Goal: Information Seeking & Learning: Learn about a topic

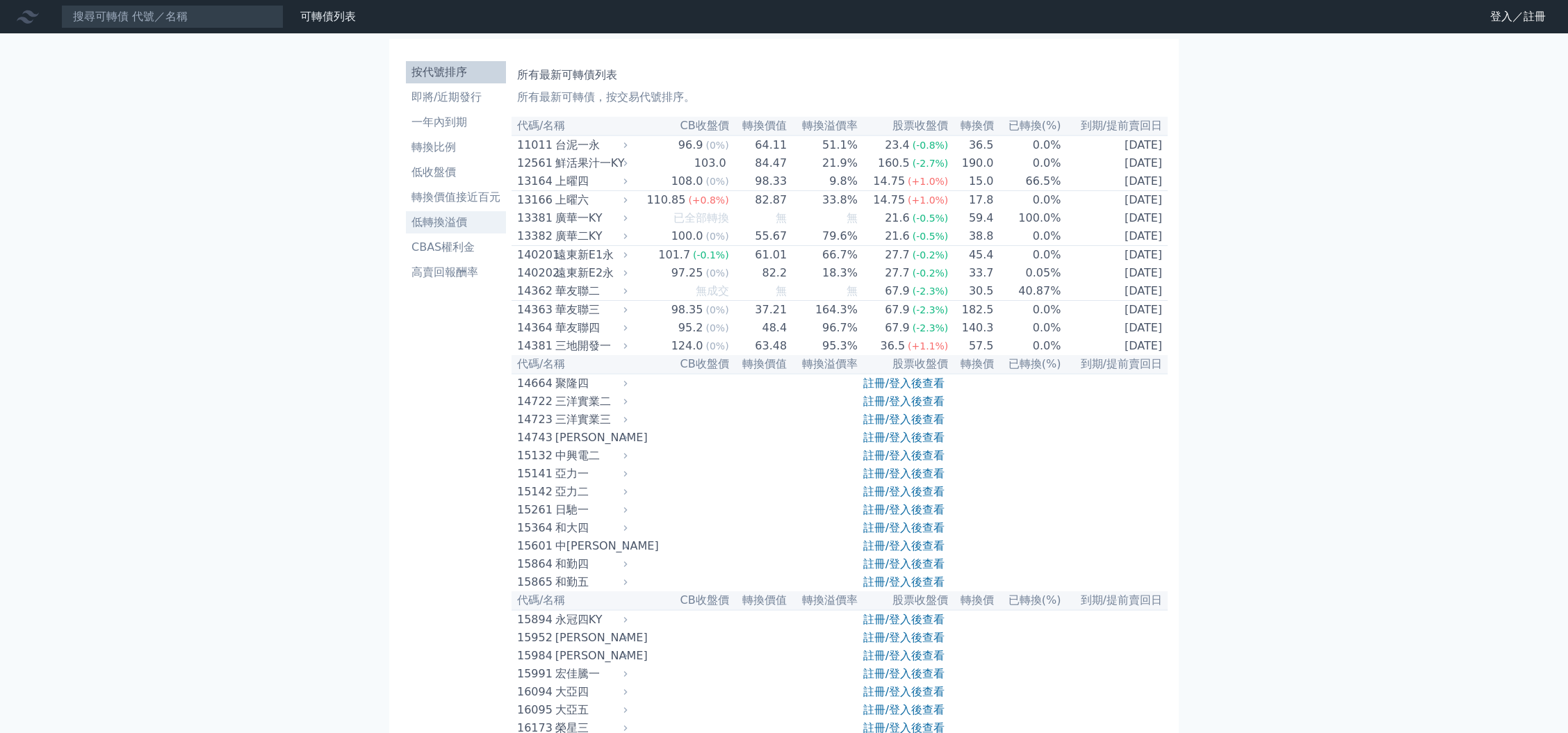
drag, startPoint x: 0, startPoint y: 0, endPoint x: 455, endPoint y: 223, distance: 506.7
click at [455, 223] on li "低轉換溢價" at bounding box center [456, 222] width 100 height 17
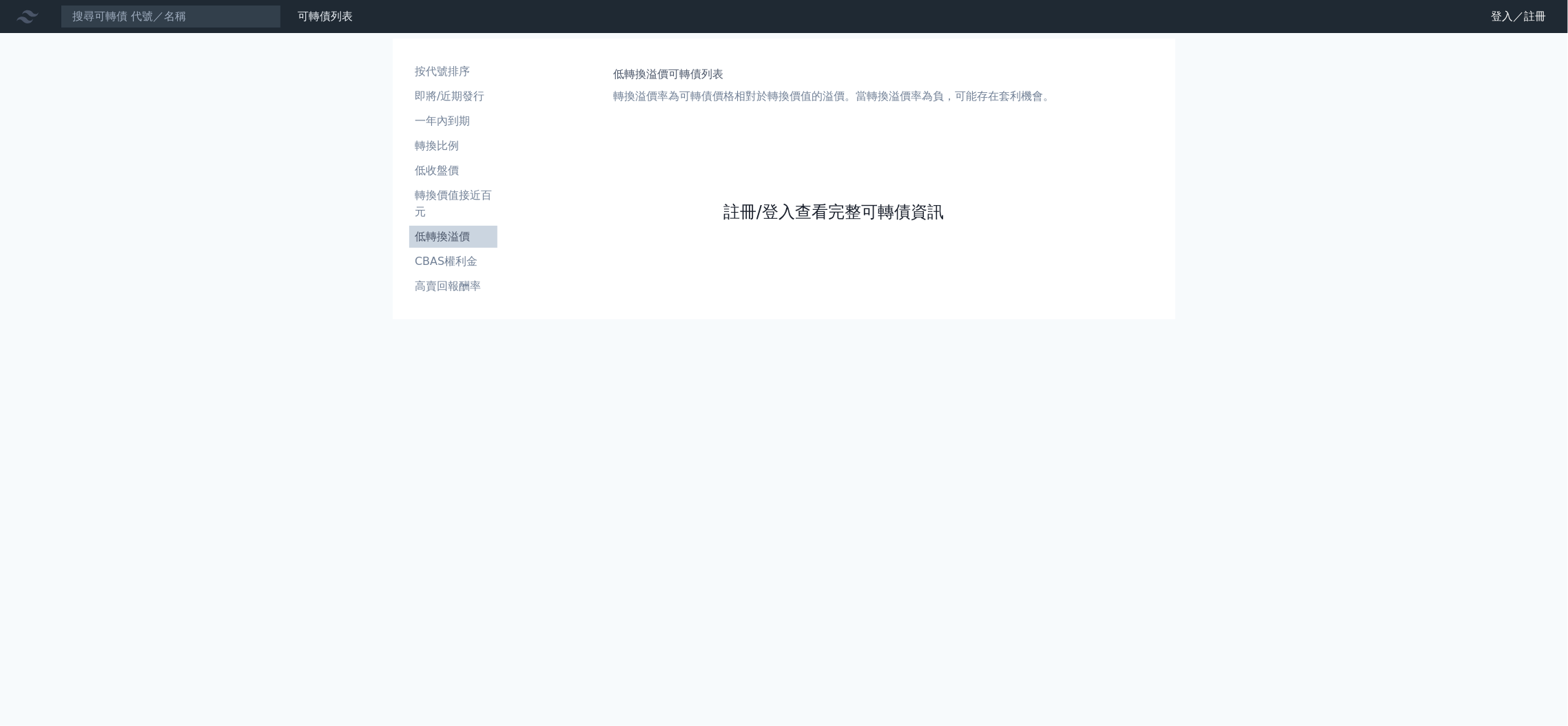
click at [752, 214] on link "註冊/登入查看完整可轉債資訊" at bounding box center [833, 212] width 221 height 22
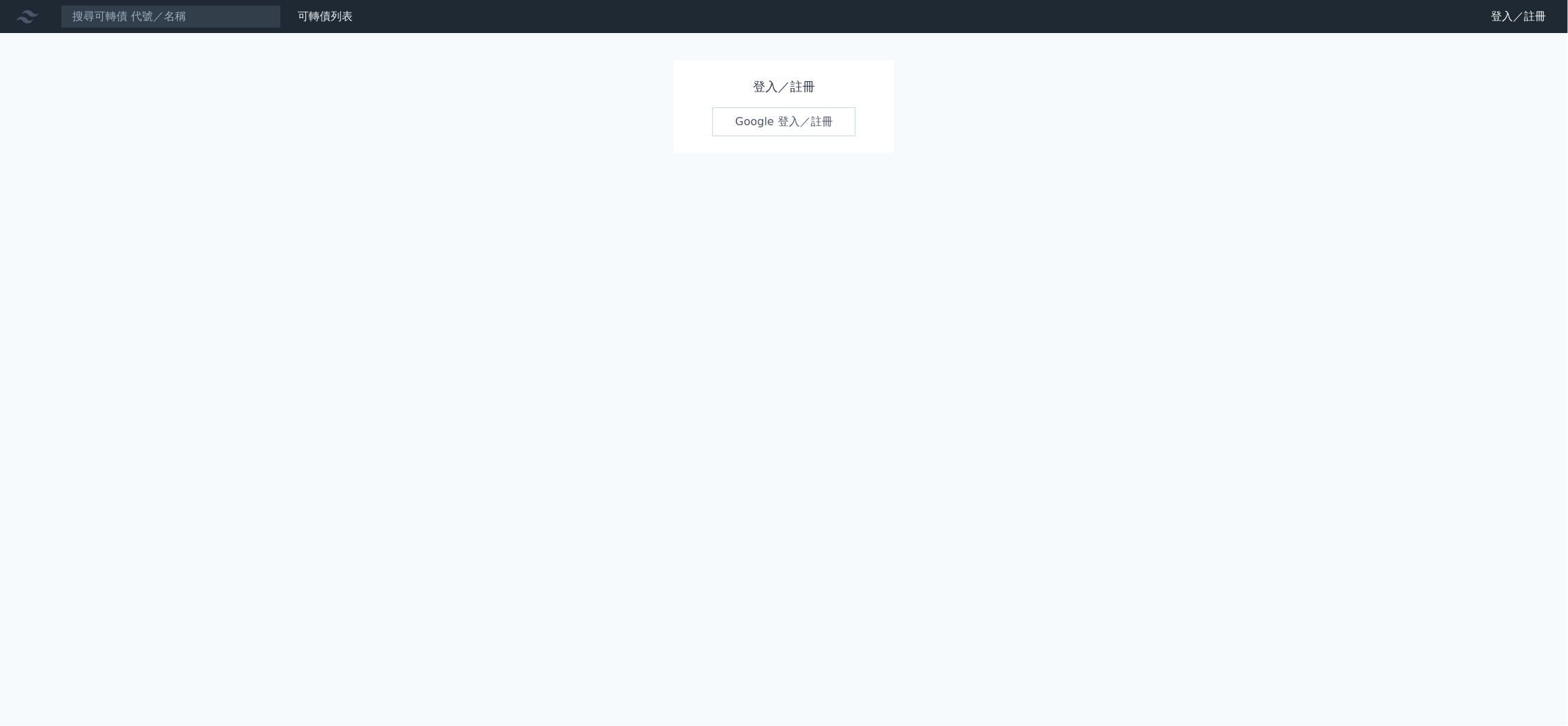
click at [783, 126] on link "Google 登入／註冊" at bounding box center [783, 122] width 144 height 29
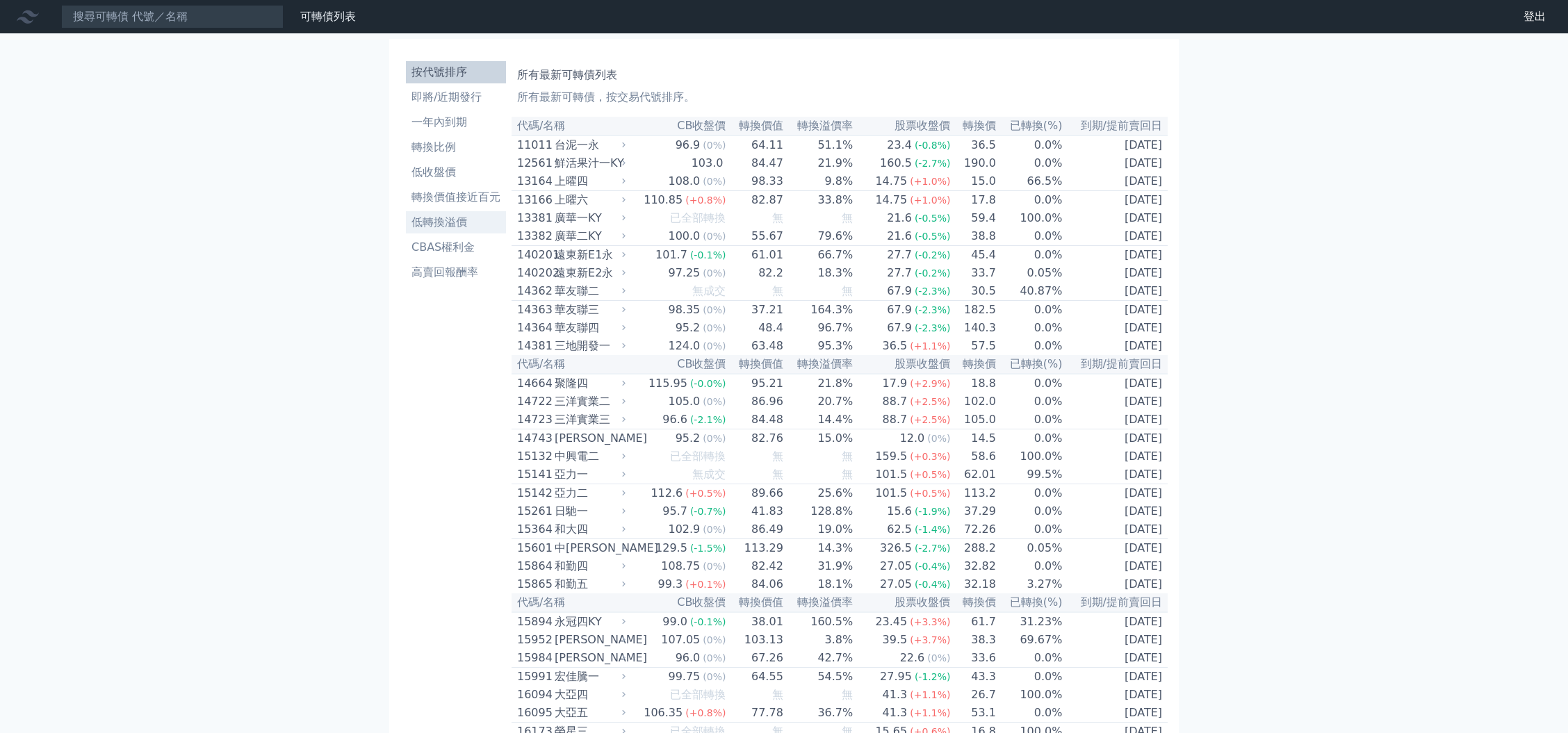
click at [440, 226] on li "低轉換溢價" at bounding box center [456, 222] width 100 height 17
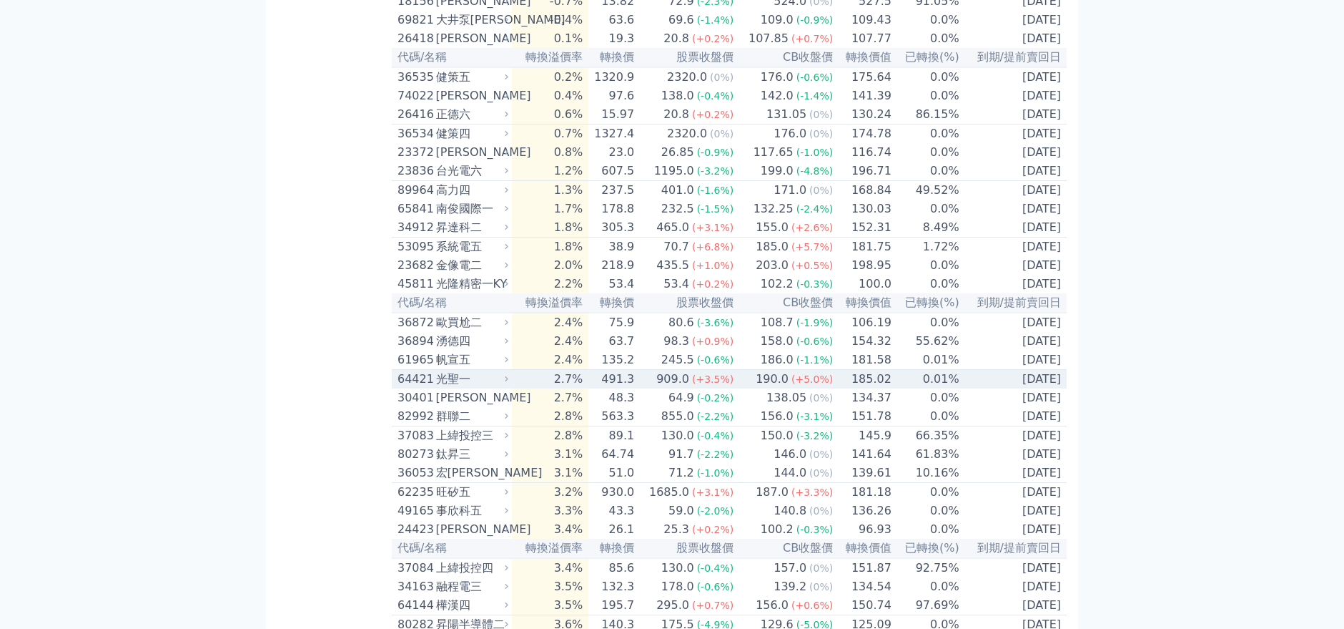
scroll to position [238, 0]
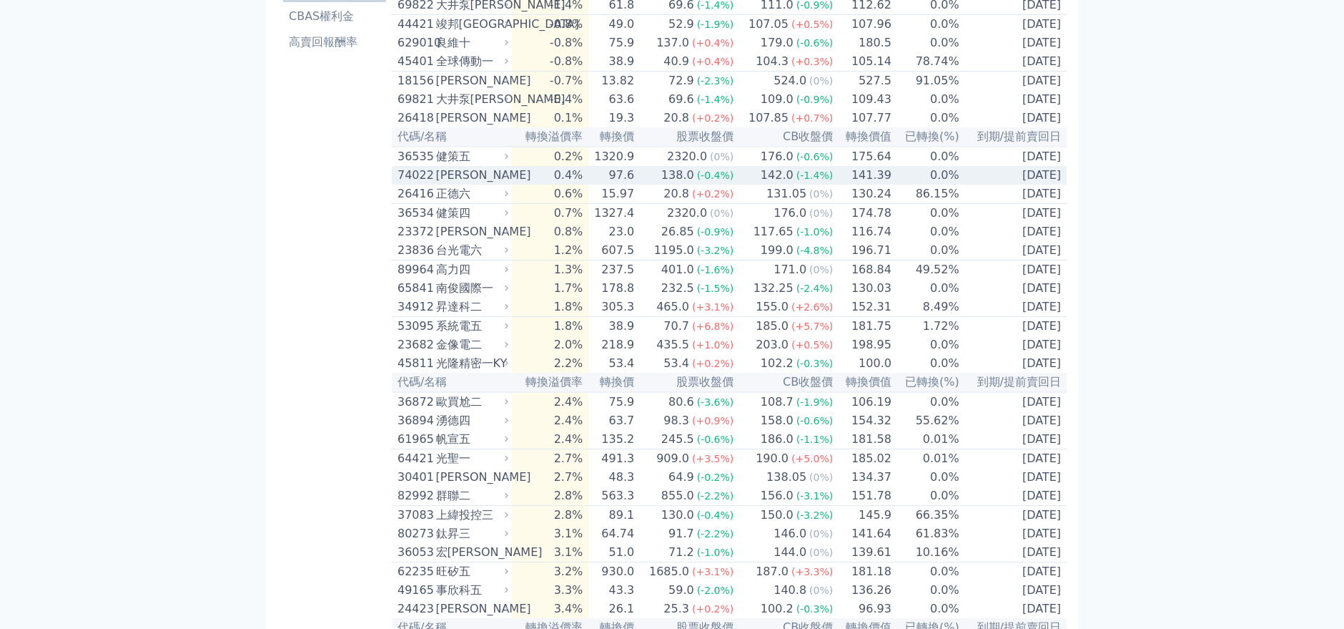
click at [580, 185] on td "0.4%" at bounding box center [550, 175] width 77 height 19
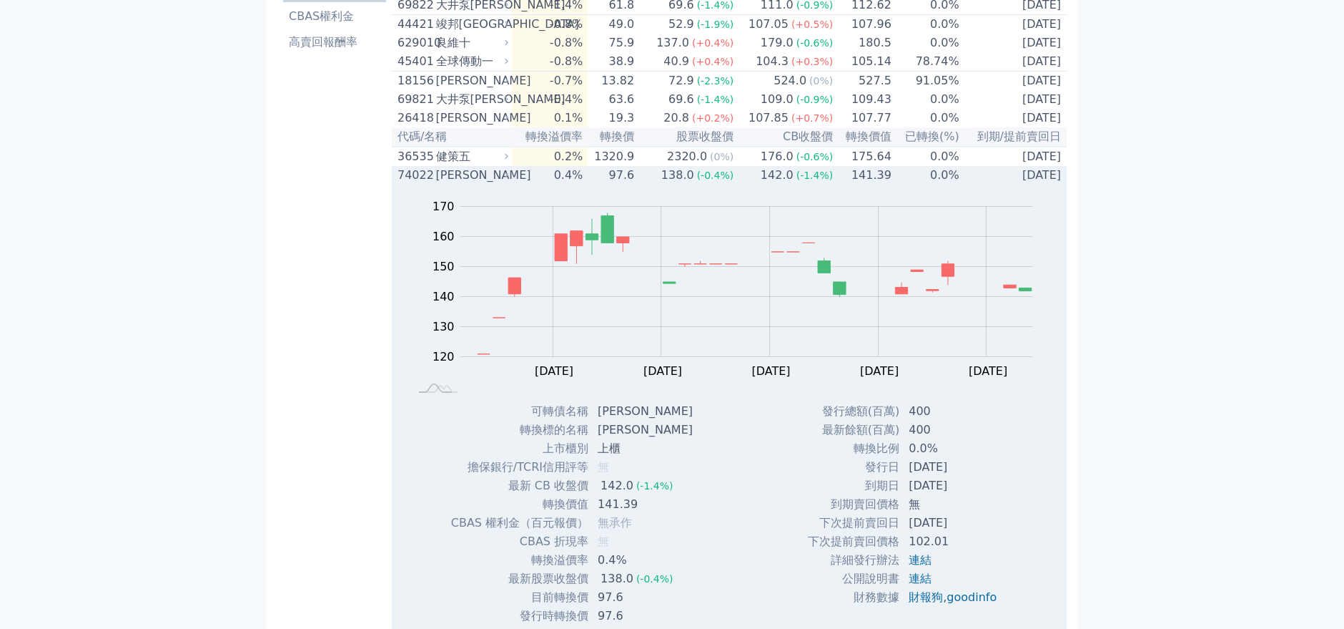
scroll to position [159, 0]
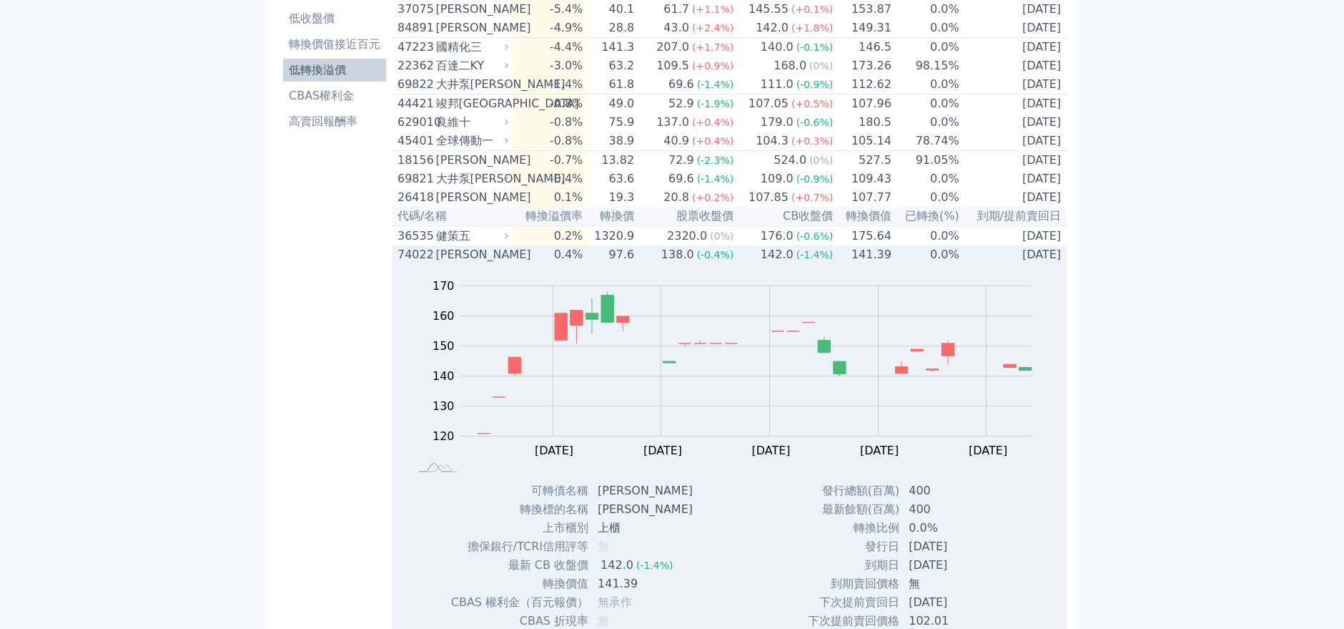
click at [626, 264] on td "97.6" at bounding box center [612, 254] width 46 height 19
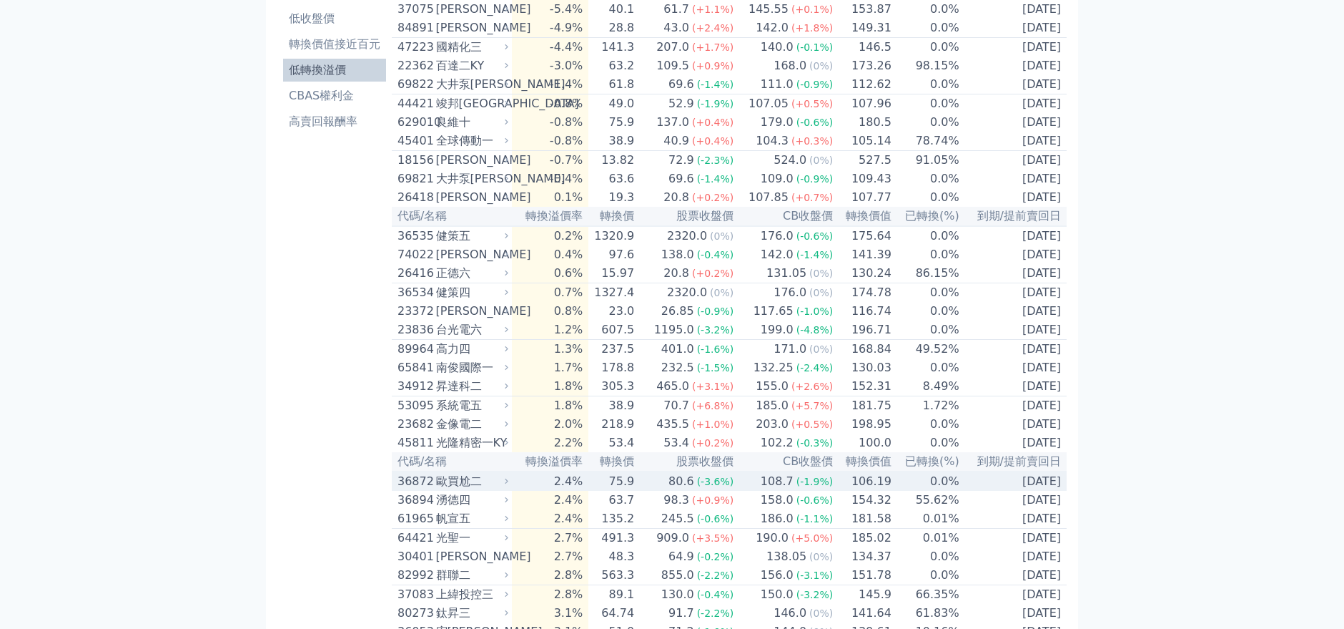
click at [635, 491] on td "75.9" at bounding box center [612, 480] width 46 height 19
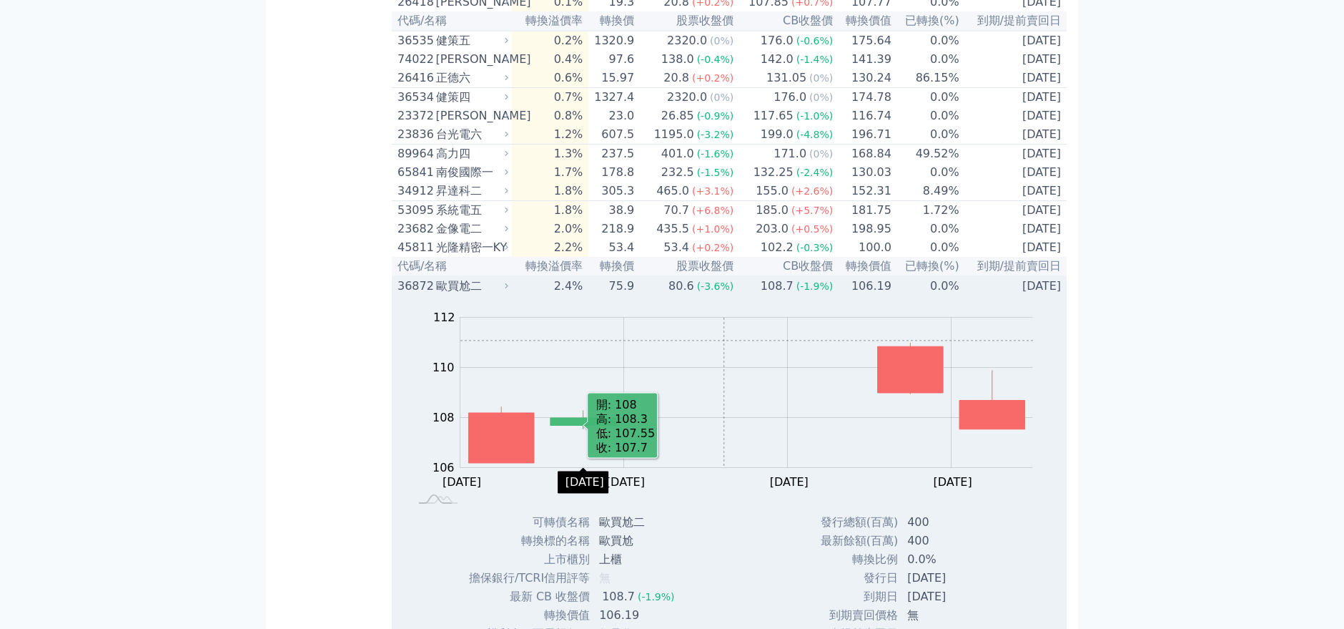
scroll to position [318, 0]
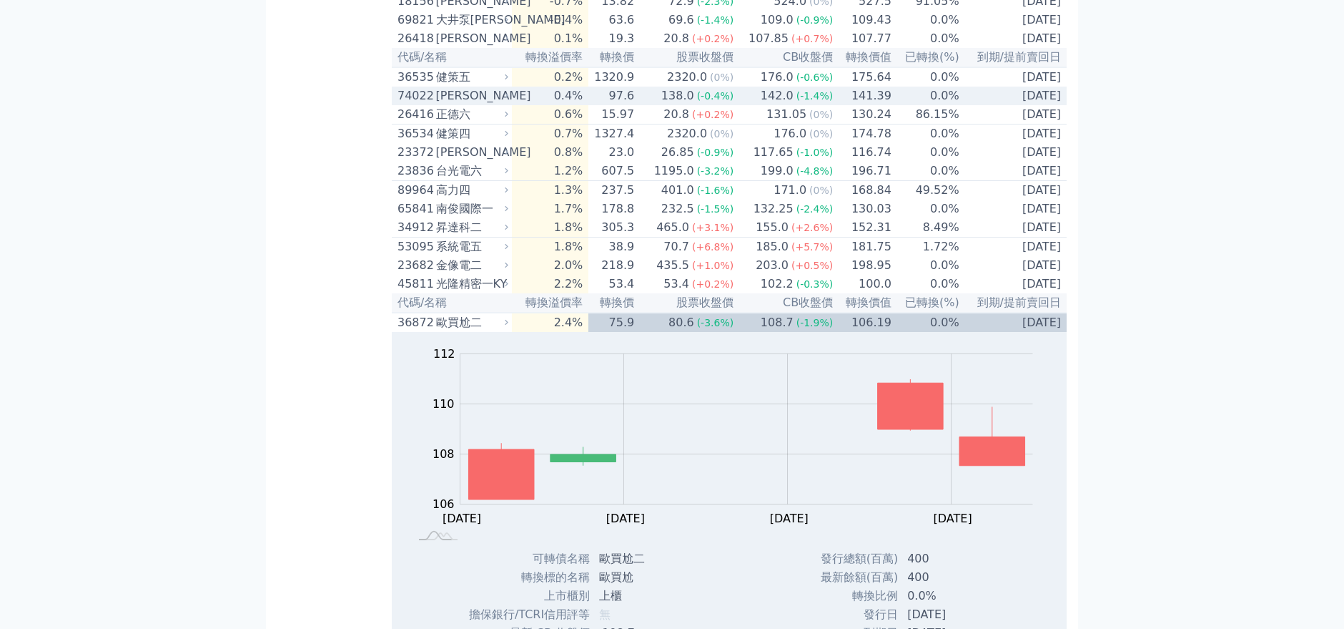
click at [670, 104] on div "138.0" at bounding box center [678, 95] width 39 height 17
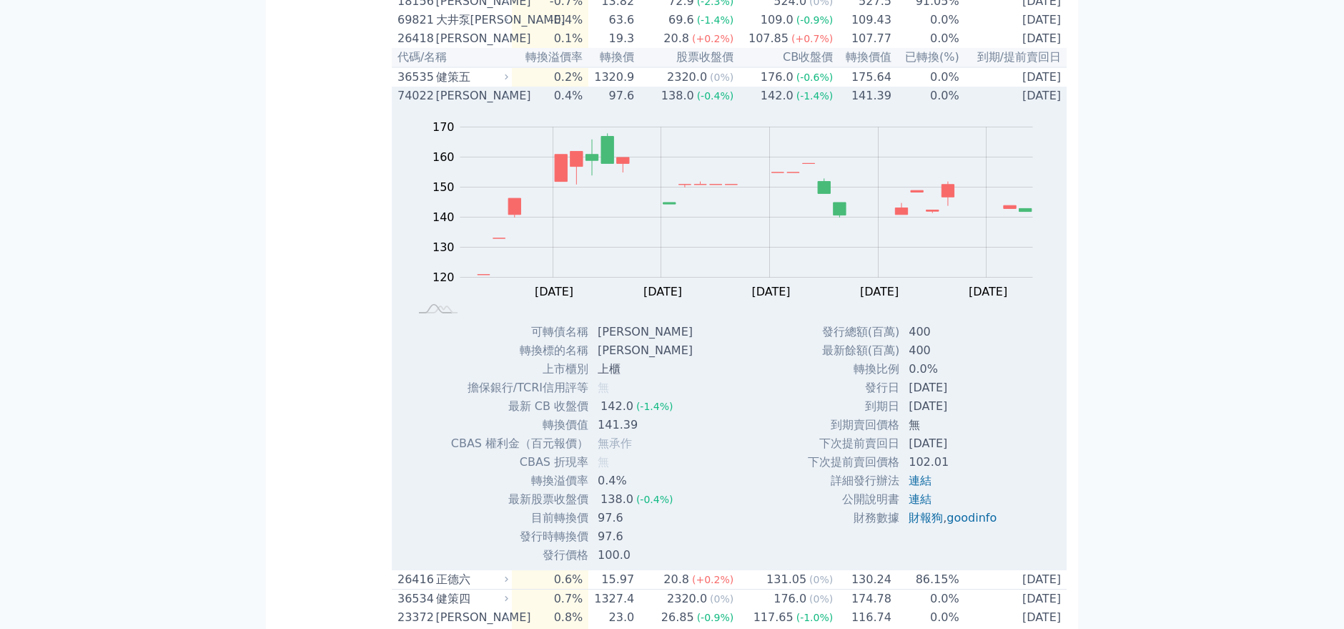
click at [670, 104] on div "138.0" at bounding box center [678, 95] width 39 height 17
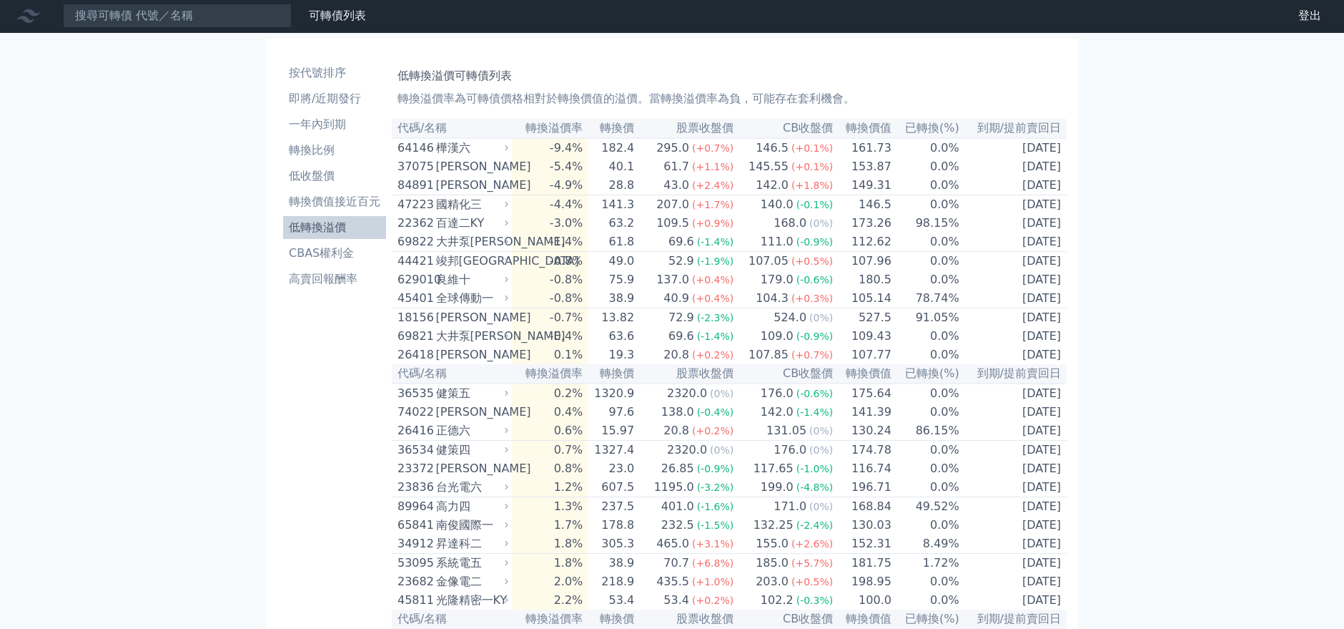
scroll to position [0, 0]
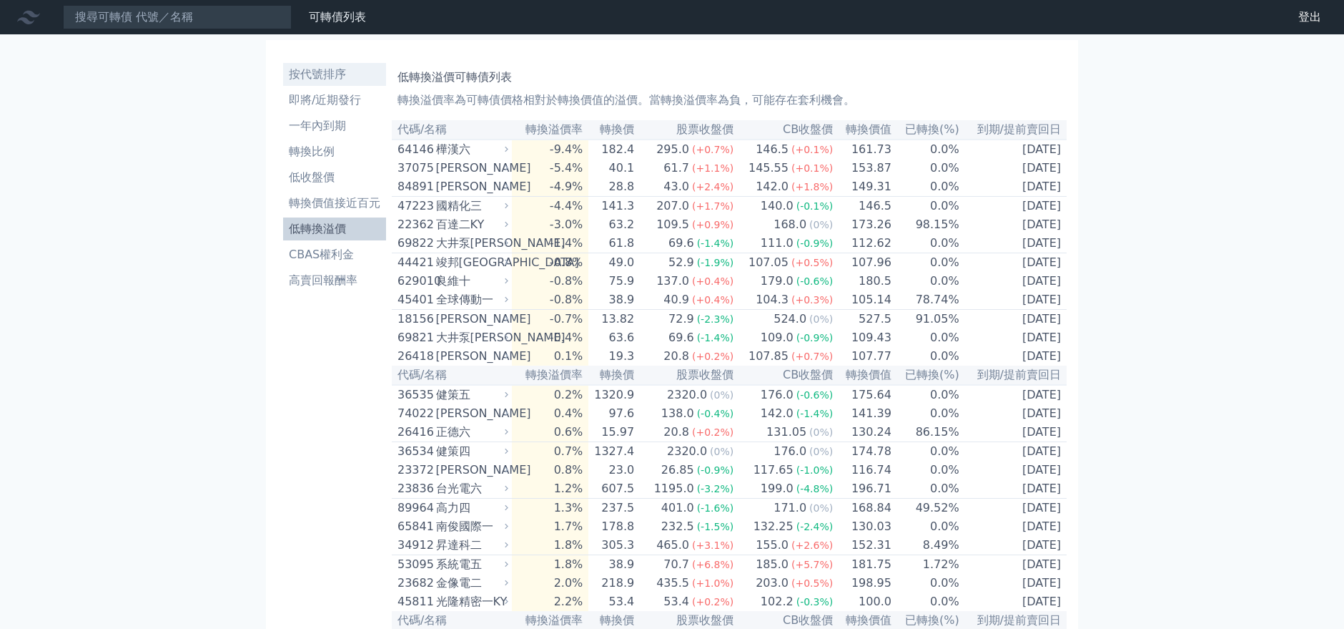
click at [328, 73] on li "按代號排序" at bounding box center [334, 74] width 103 height 17
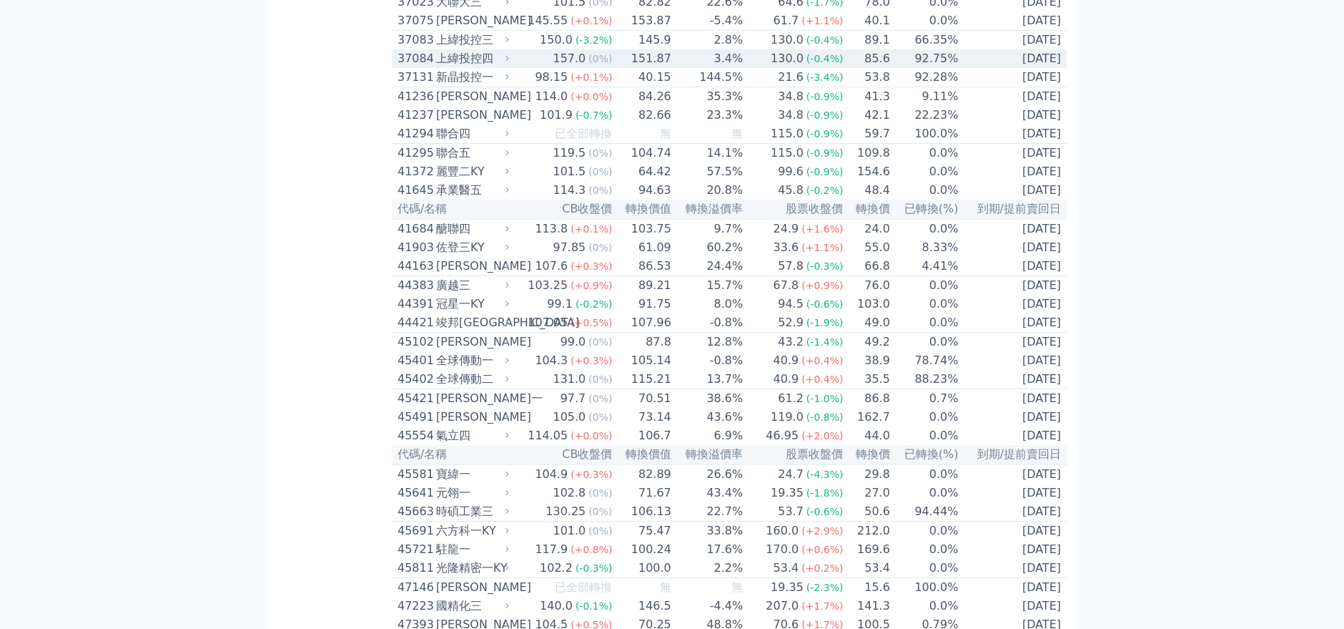
scroll to position [3576, 0]
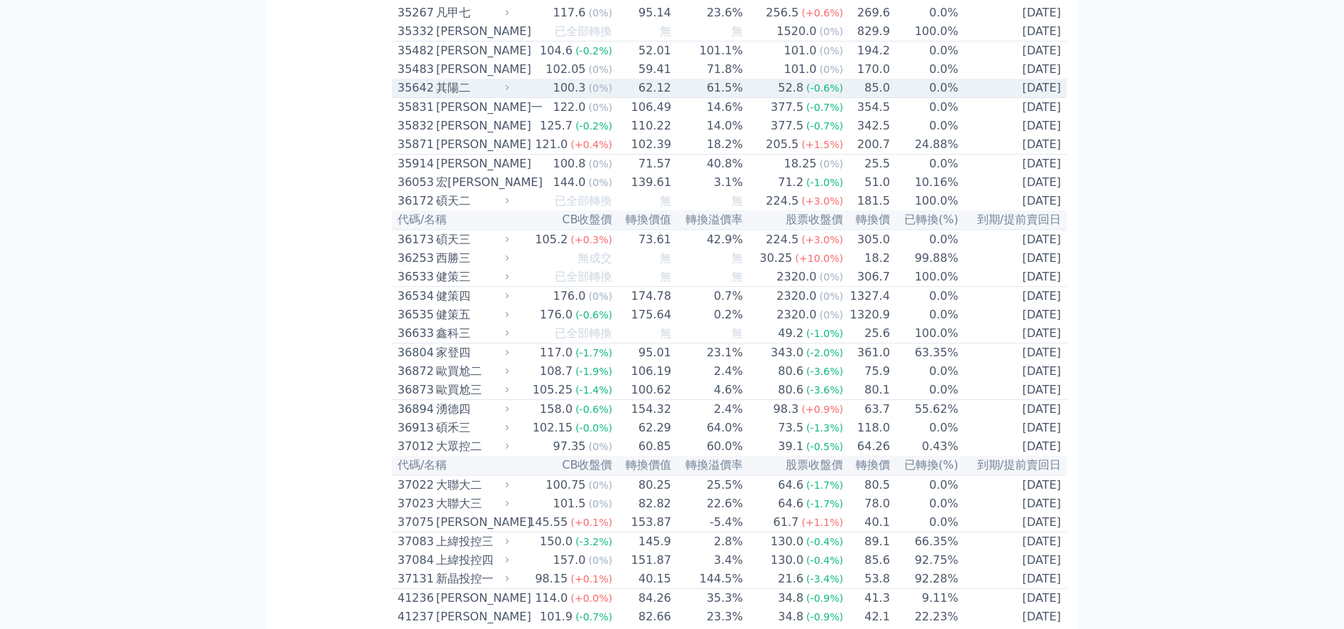
scroll to position [3337, 0]
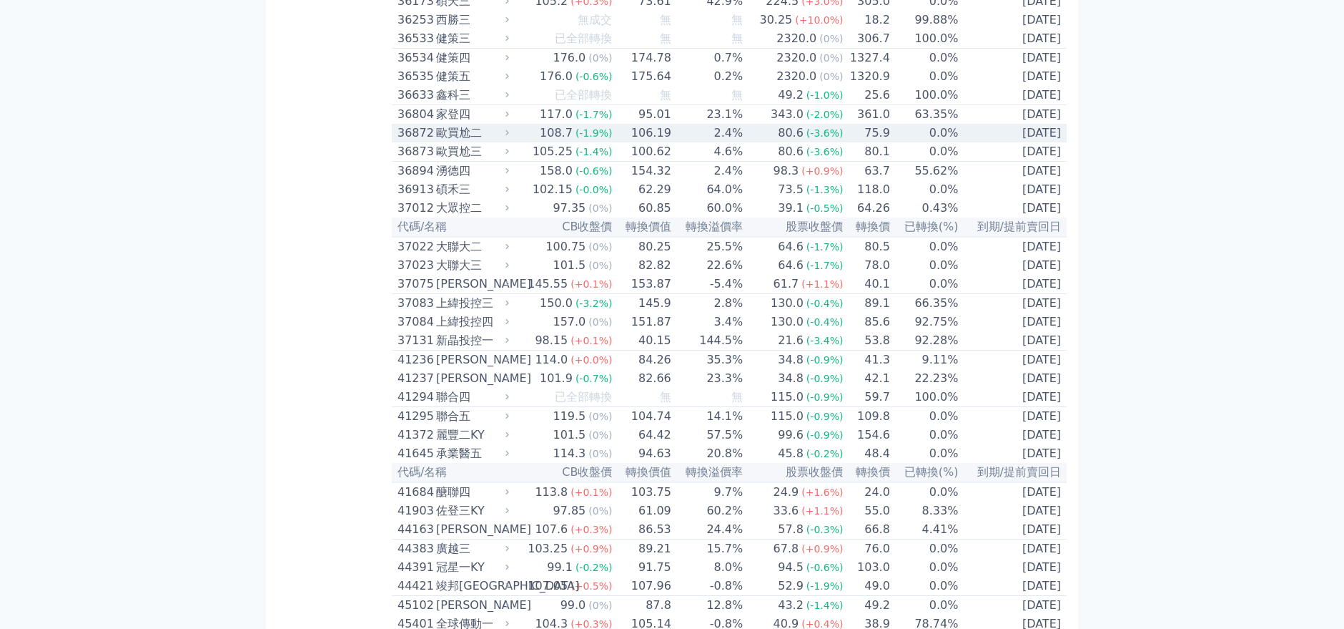
click at [899, 142] on td "0.0%" at bounding box center [925, 133] width 69 height 19
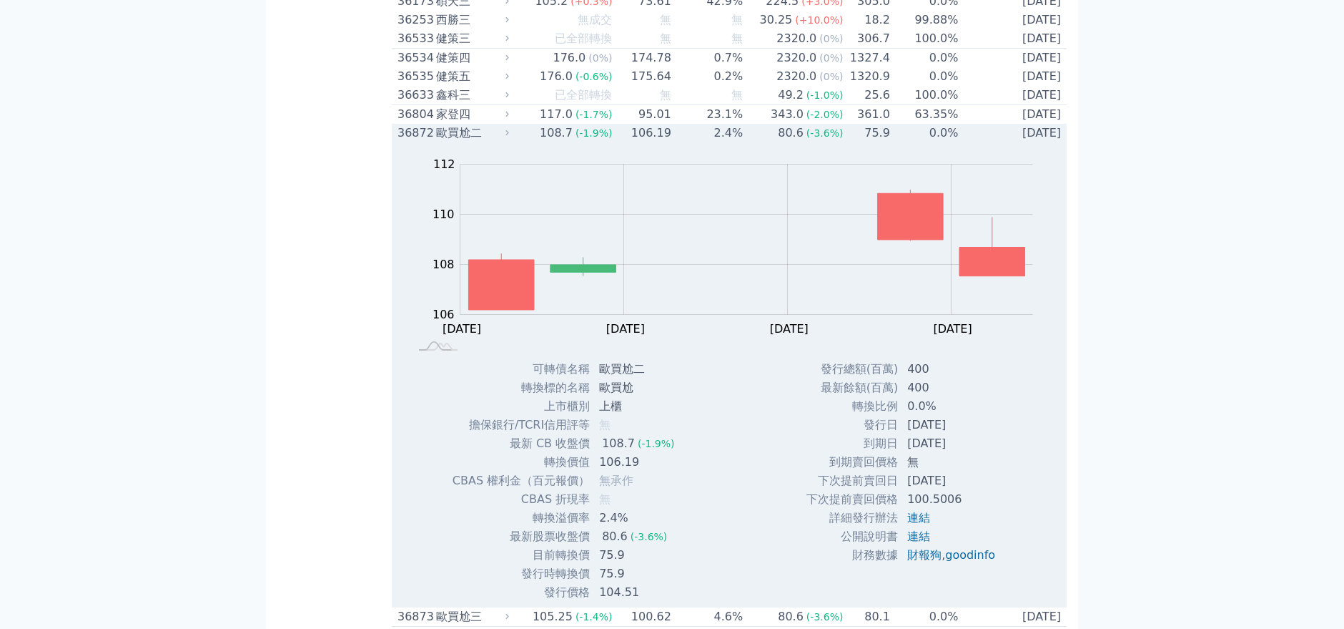
click at [899, 142] on td "0.0%" at bounding box center [925, 133] width 69 height 19
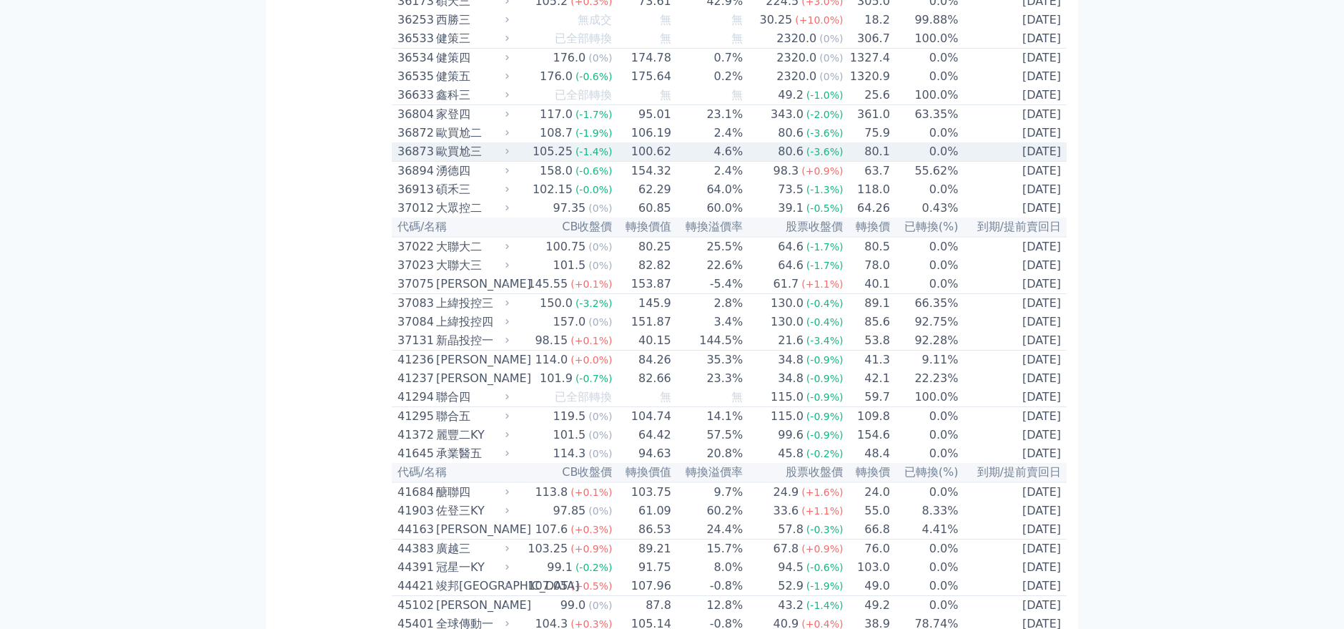
click at [754, 162] on td "80.6 (-3.6%)" at bounding box center [794, 151] width 100 height 19
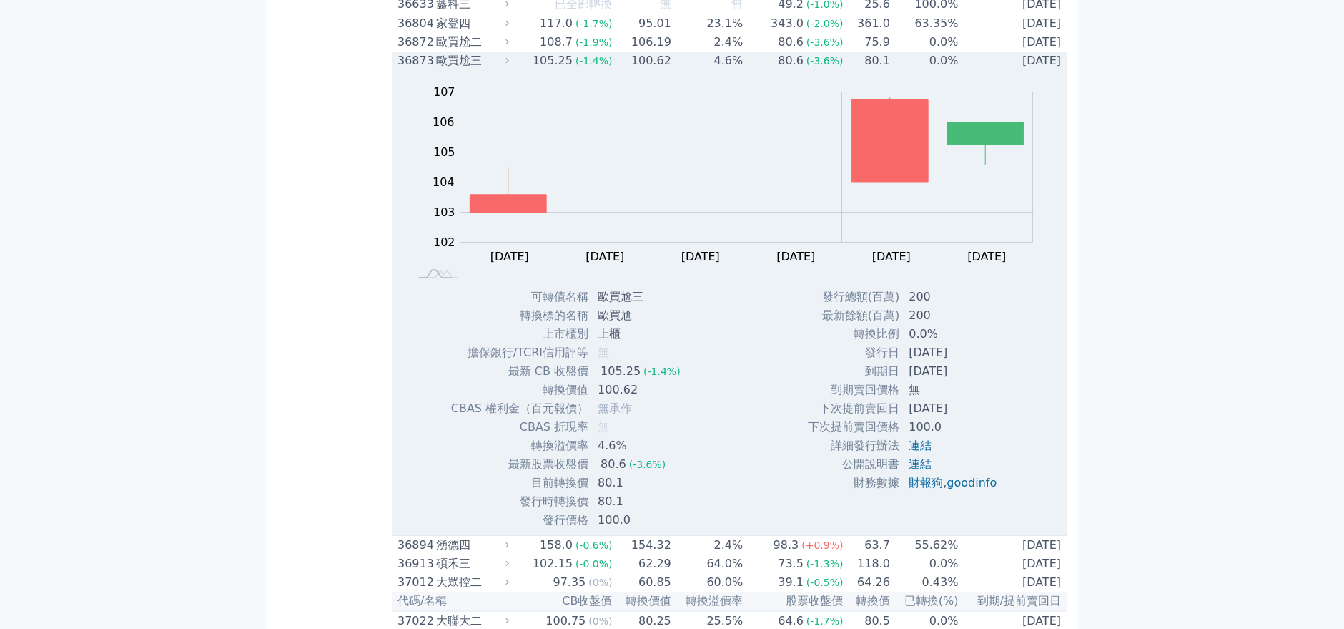
scroll to position [3496, 0]
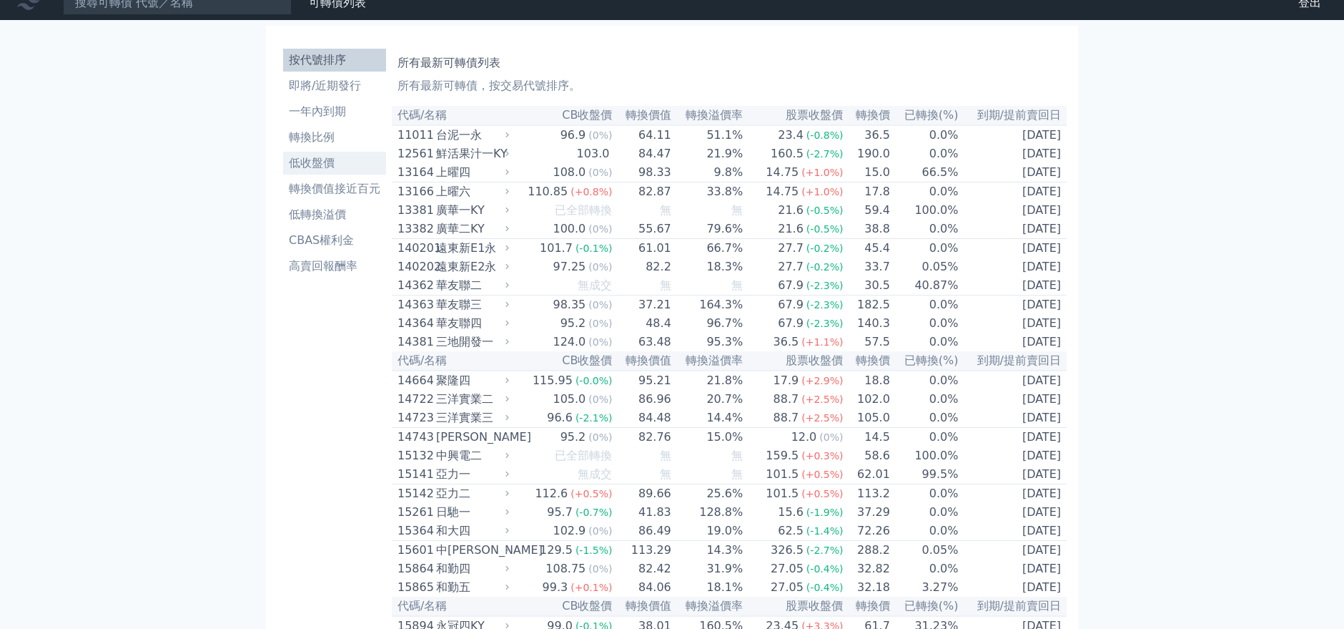
scroll to position [0, 0]
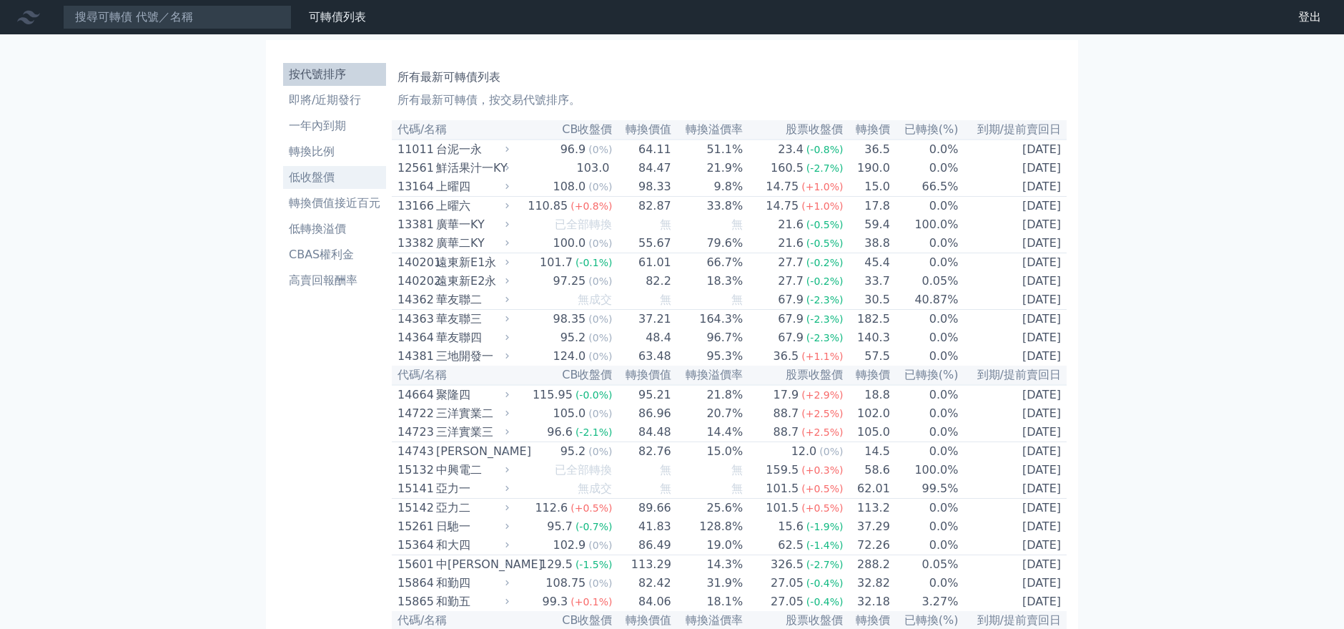
click at [318, 170] on li "低收盤價" at bounding box center [334, 177] width 103 height 17
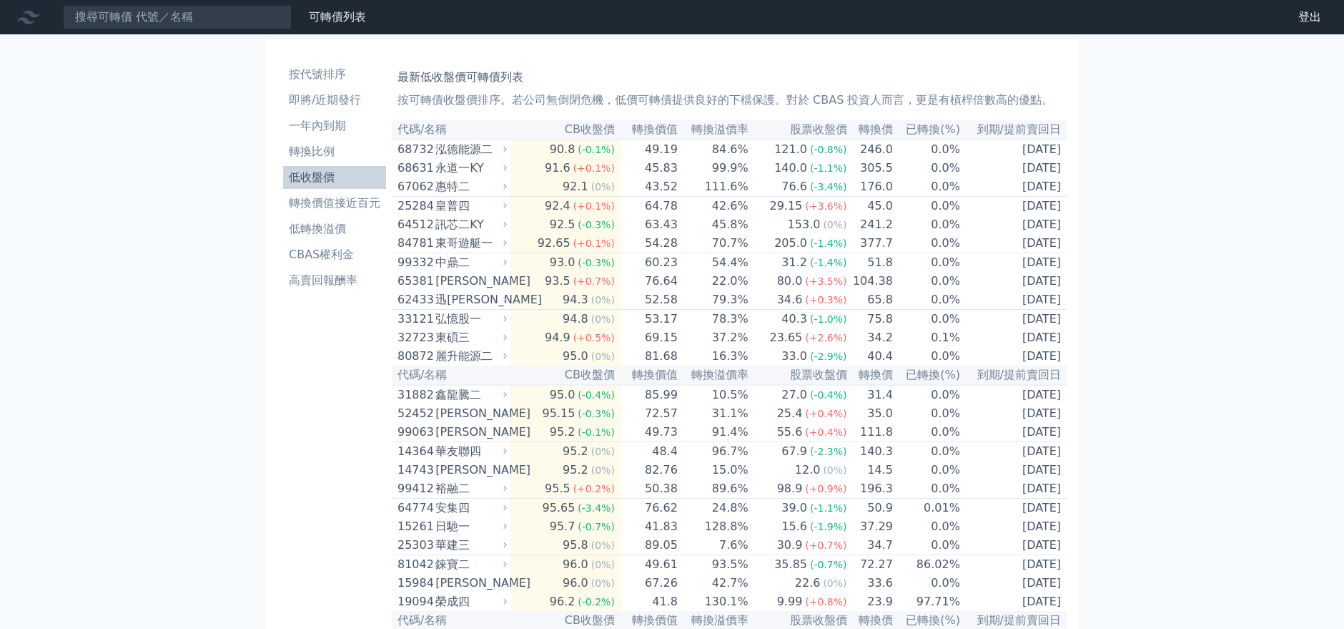
click at [335, 230] on li "低轉換溢價" at bounding box center [334, 228] width 103 height 17
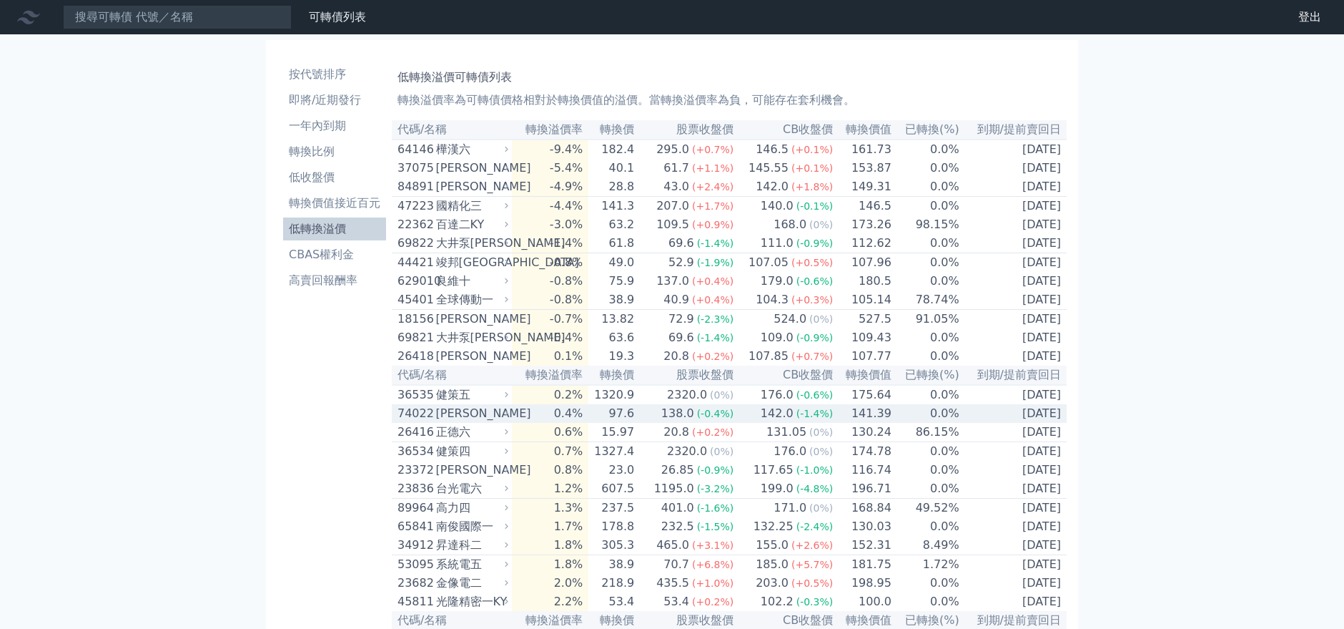
click at [541, 423] on td "0.4%" at bounding box center [550, 413] width 77 height 19
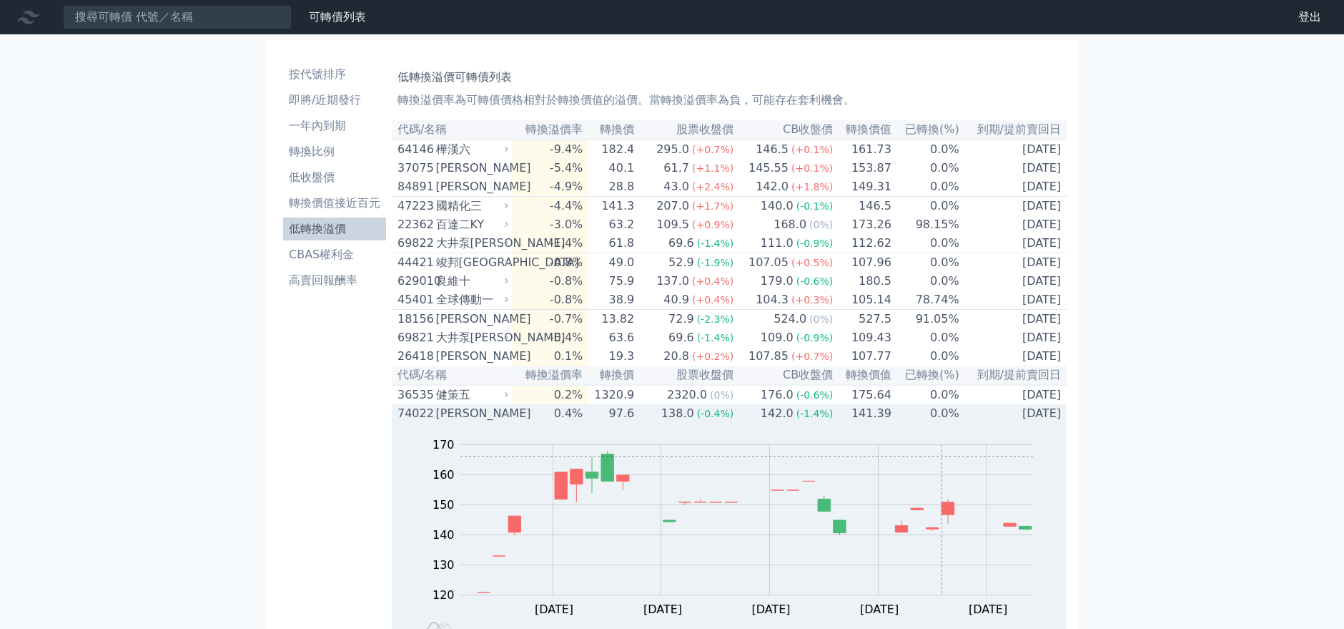
scroll to position [238, 0]
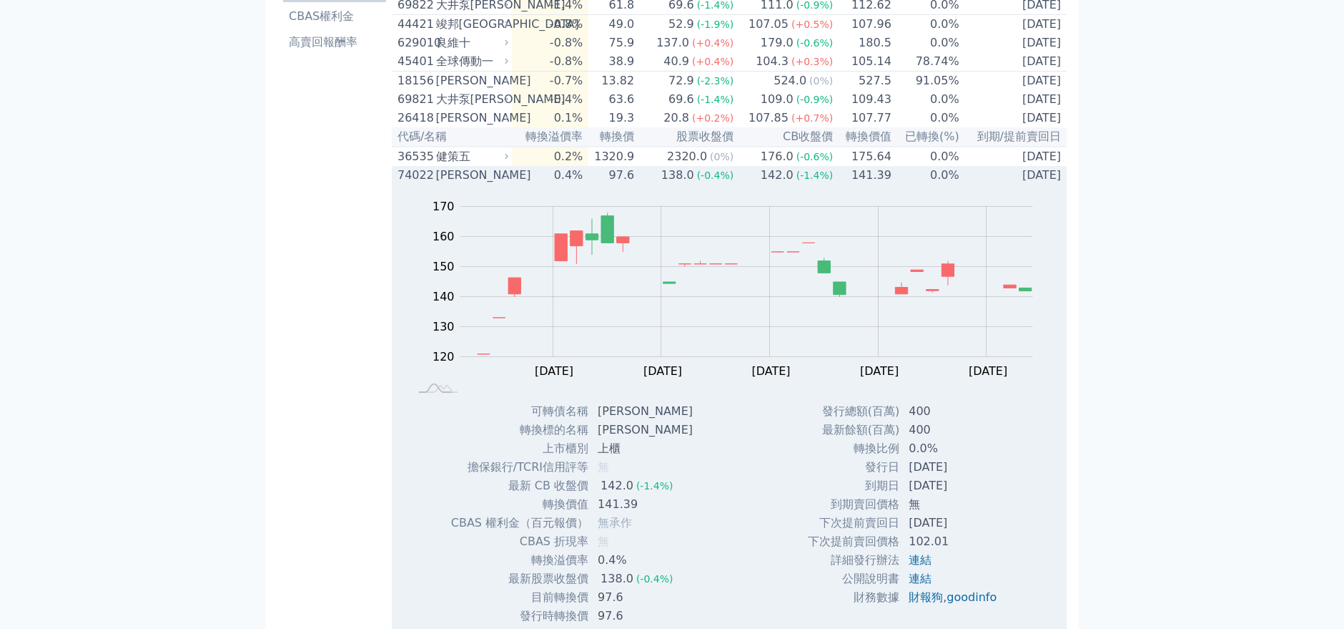
click at [814, 208] on div "Zoom Out 120 100 110 120 130 140 150 160 170 180 L [DATE] Sep [DATE] Sep [DATE]…" at bounding box center [729, 293] width 675 height 217
click at [814, 181] on span "(-1.4%)" at bounding box center [815, 174] width 37 height 11
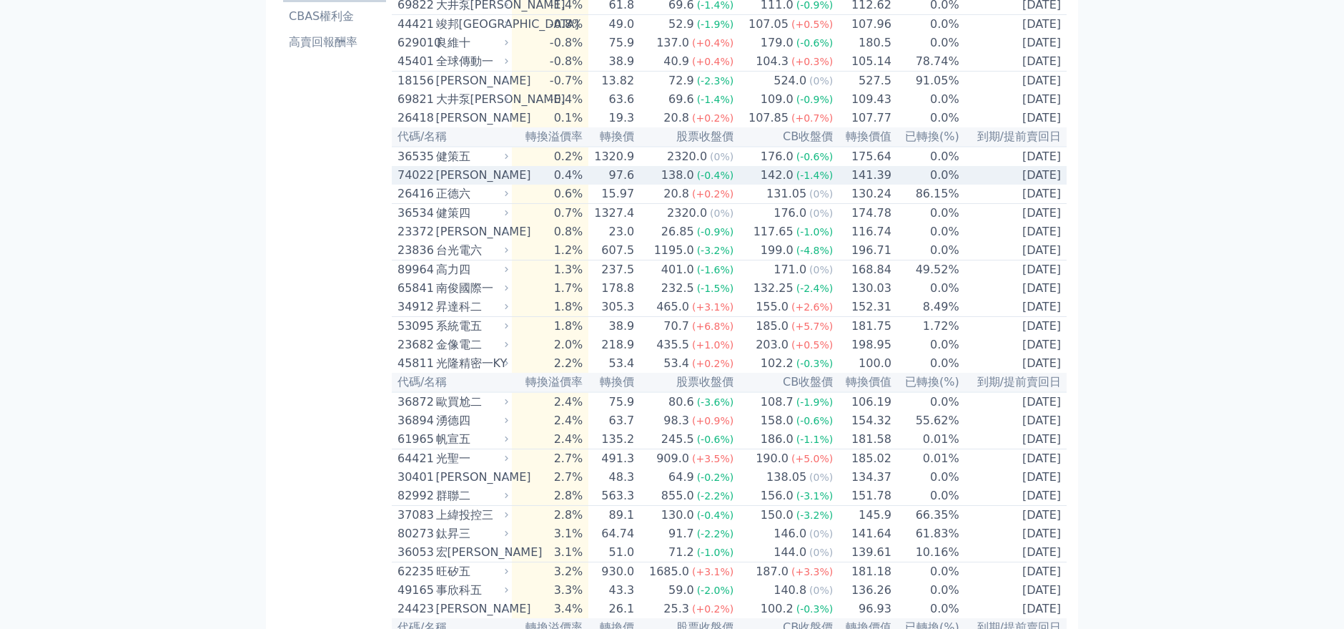
click at [837, 185] on td "141.39" at bounding box center [863, 175] width 59 height 19
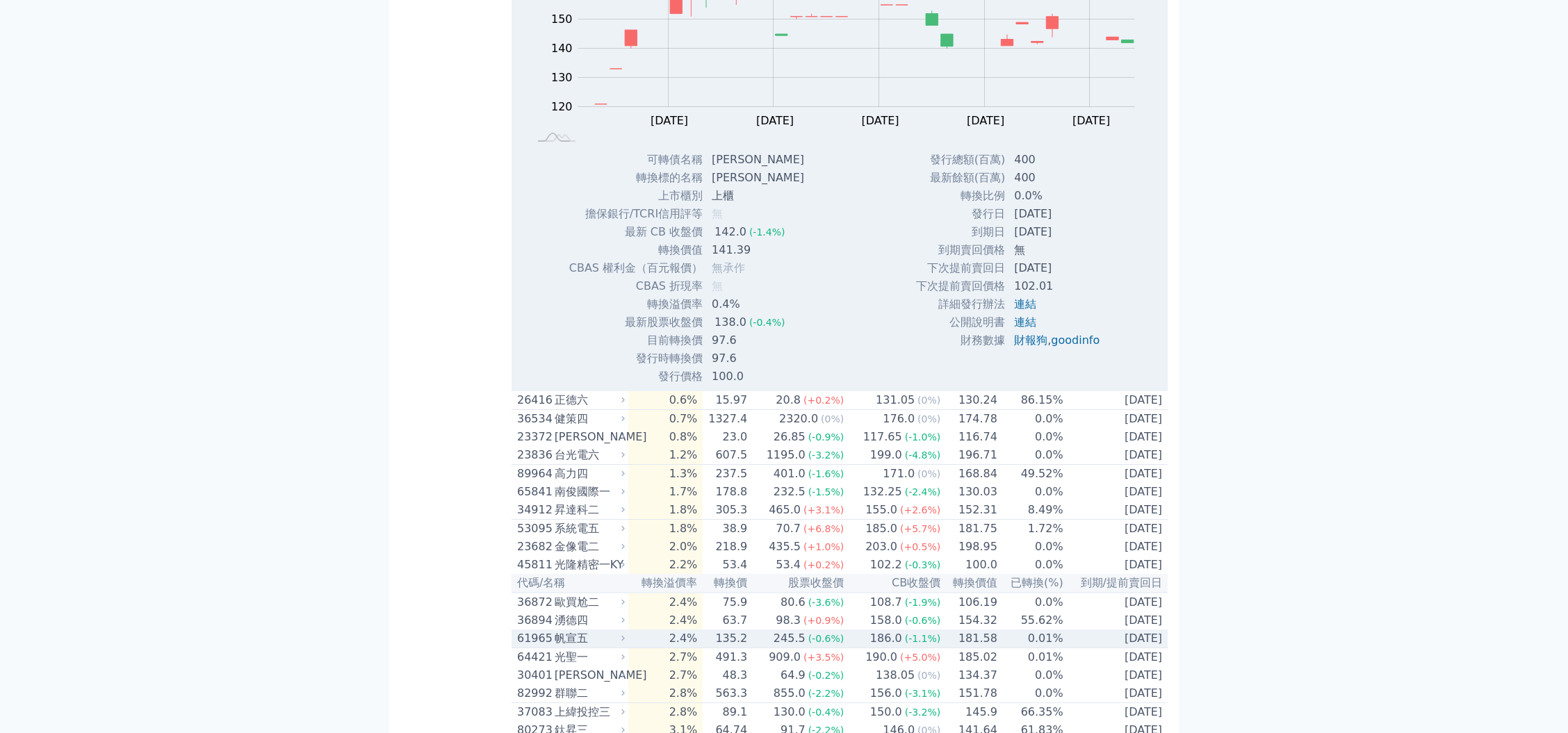
scroll to position [509, 0]
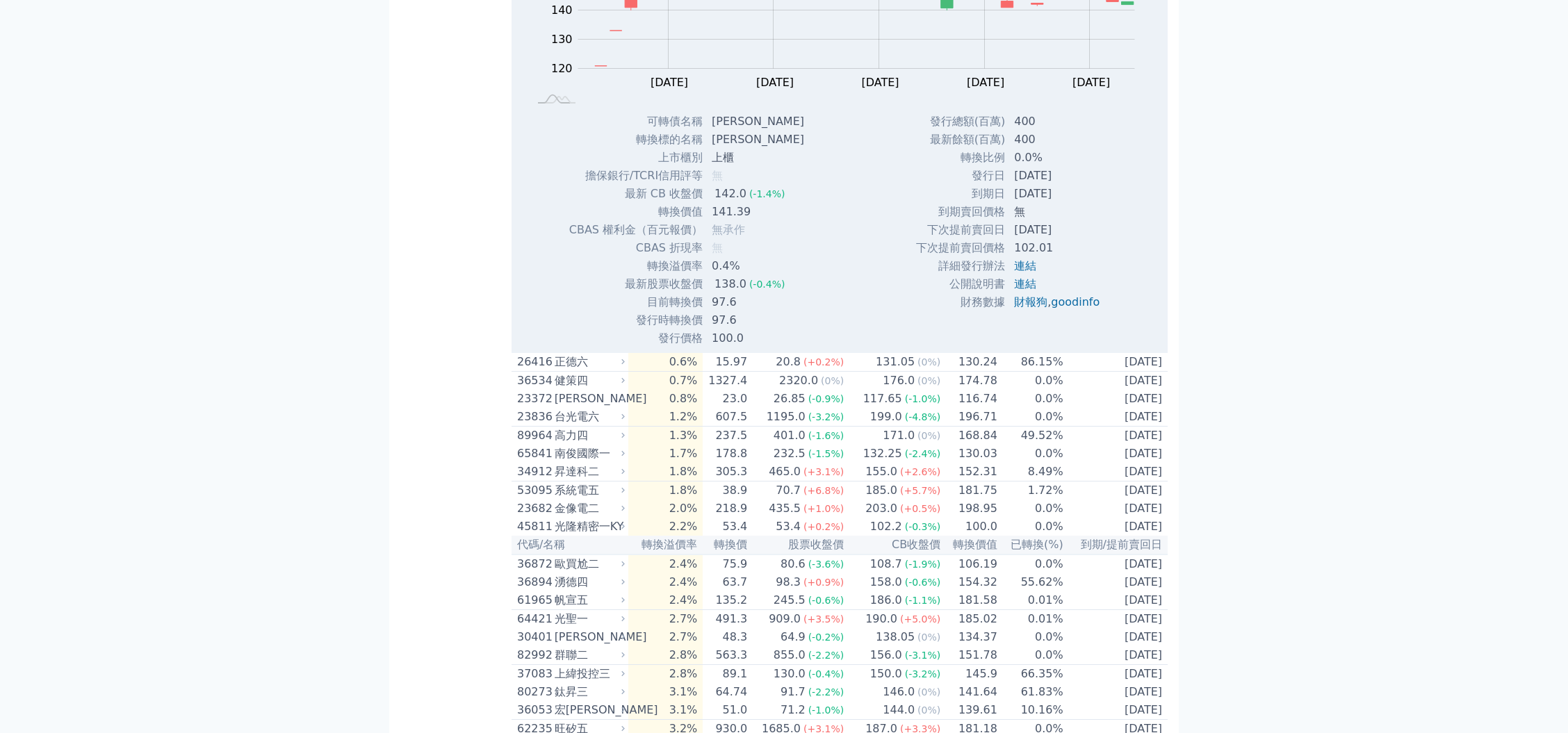
click at [1006, 555] on th "已轉換(%)" at bounding box center [1031, 544] width 66 height 18
click at [999, 536] on td "0.0%" at bounding box center [1031, 527] width 66 height 18
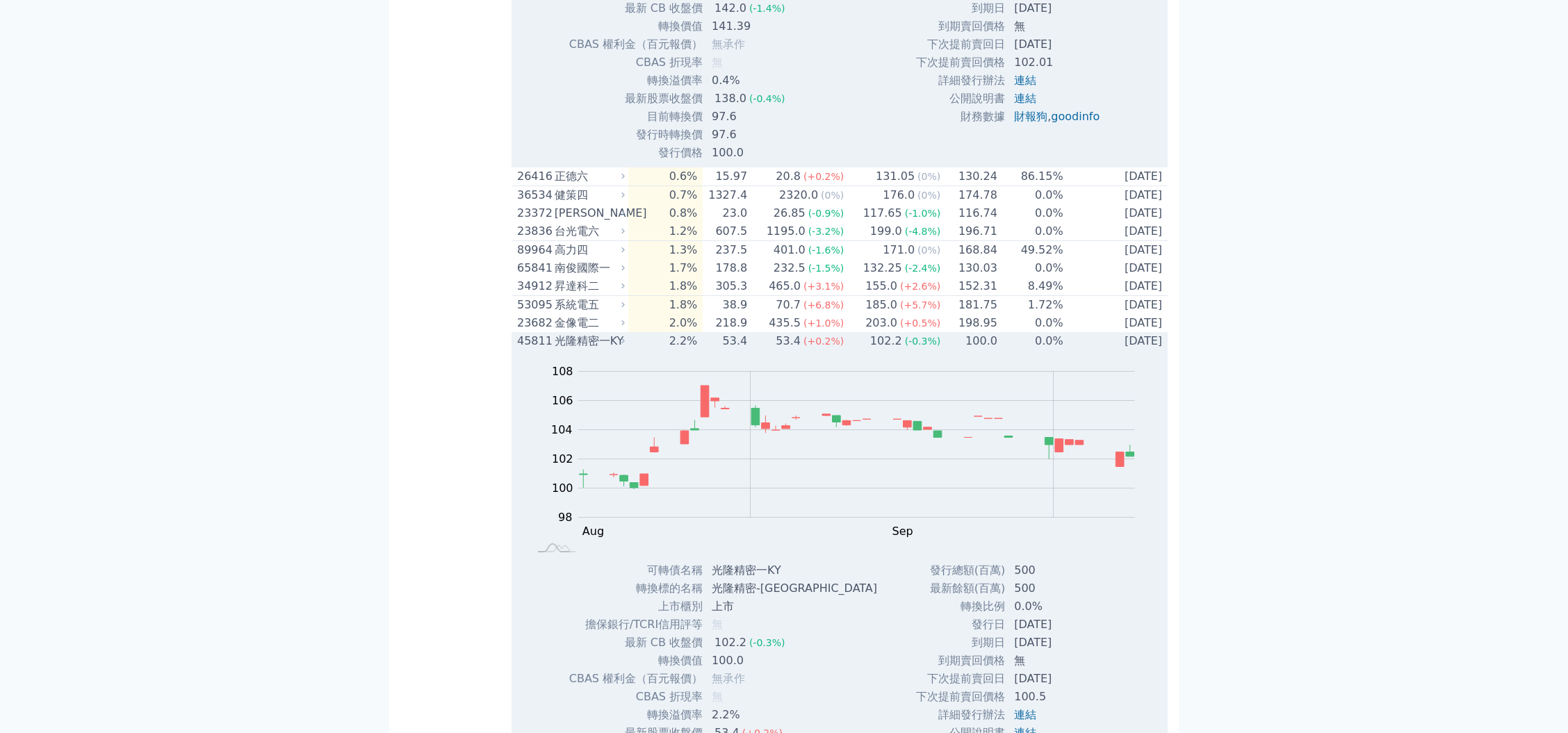
scroll to position [880, 0]
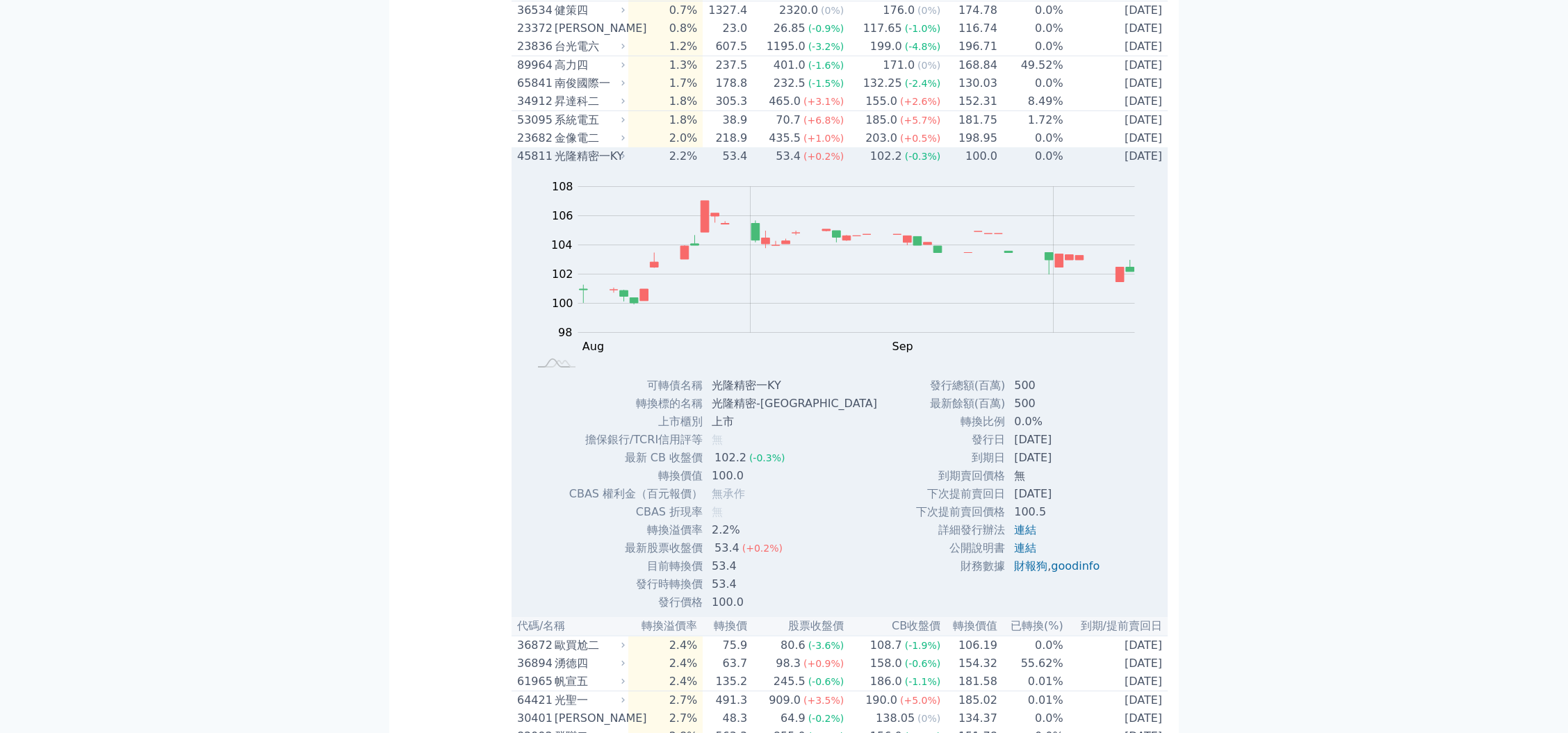
click at [905, 162] on span "(-0.3%)" at bounding box center [923, 156] width 36 height 11
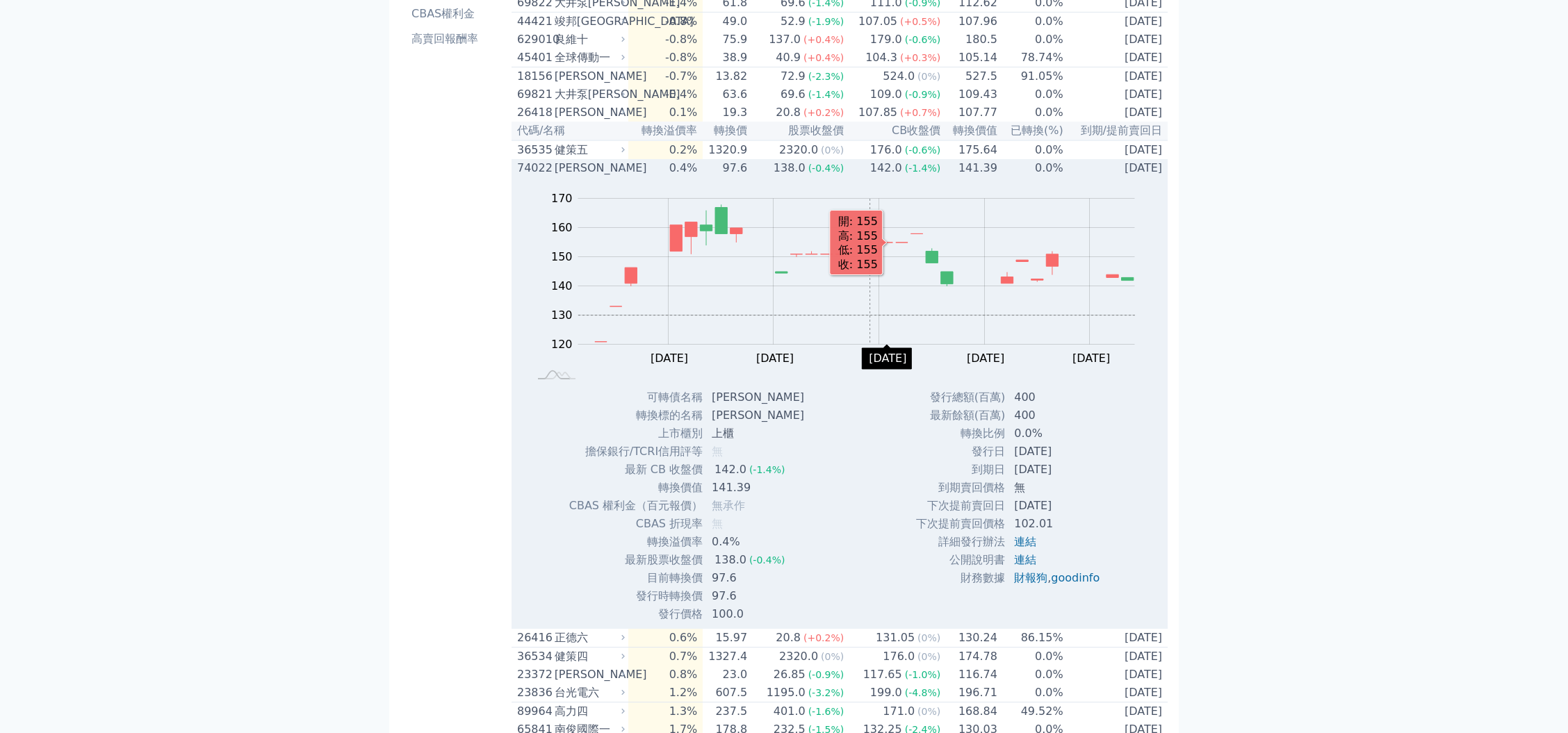
scroll to position [231, 0]
click at [853, 180] on td "142.0 (-1.4%)" at bounding box center [892, 170] width 96 height 18
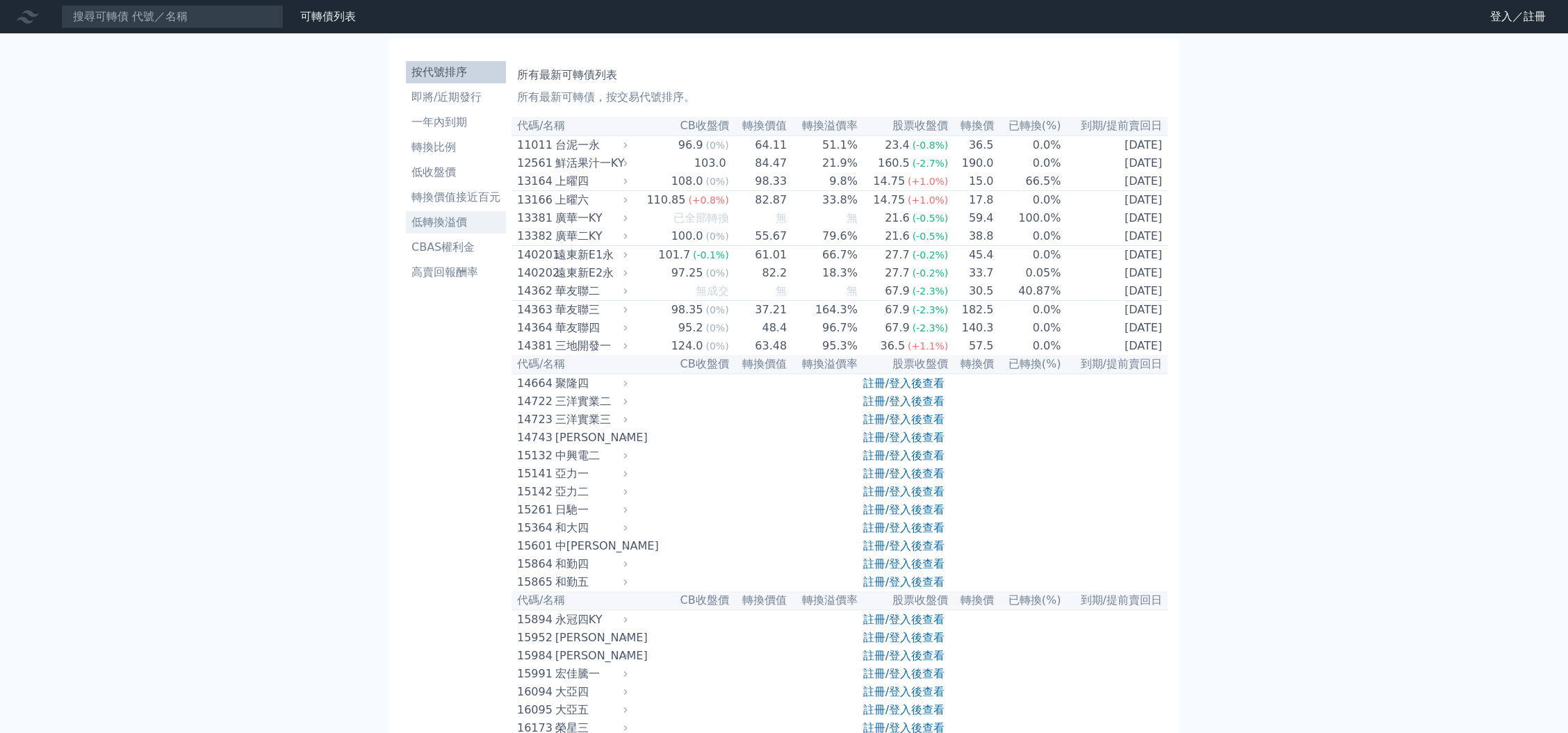
click at [450, 225] on li "低轉換溢價" at bounding box center [456, 222] width 100 height 17
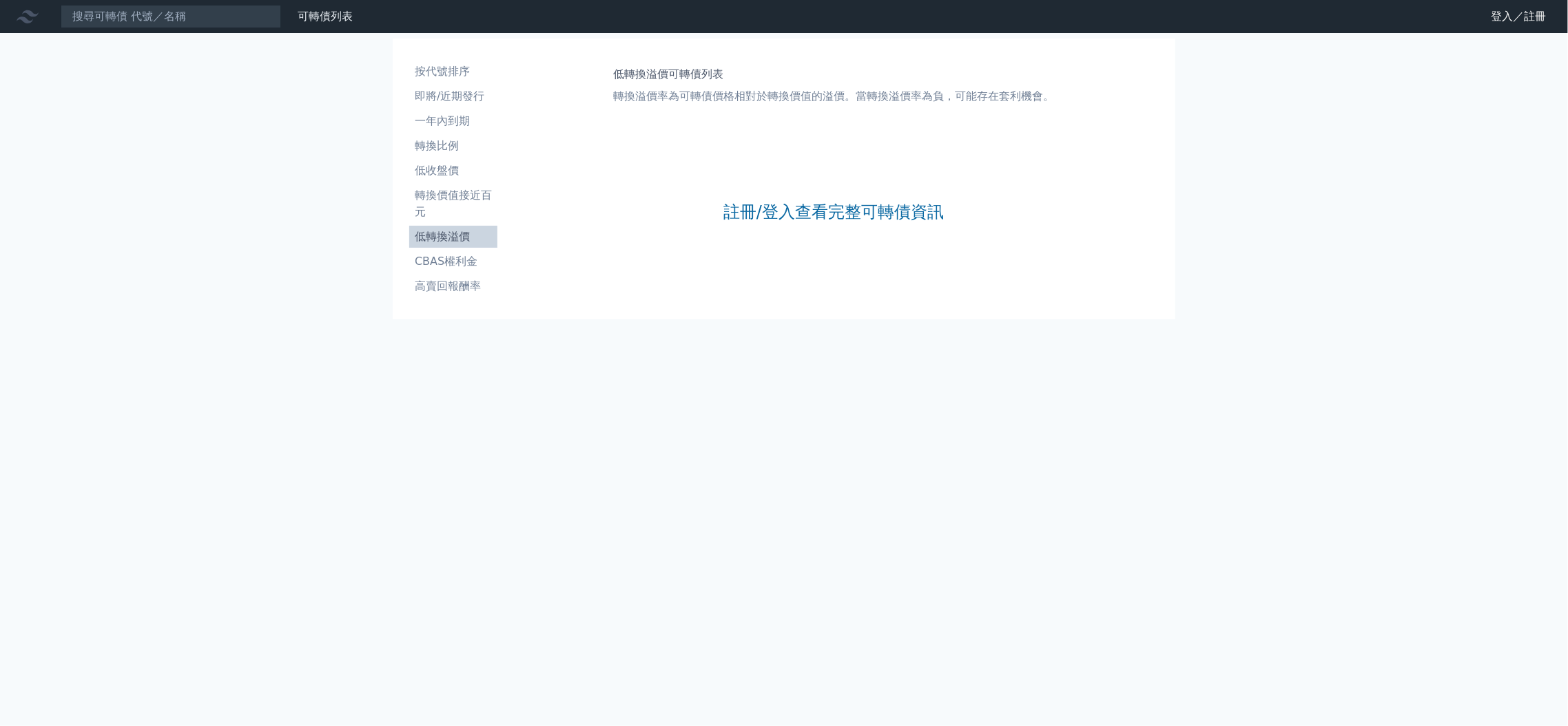
click at [453, 243] on li "低轉換溢價" at bounding box center [454, 236] width 89 height 16
click at [797, 202] on link "註冊/登入查看完整可轉債資訊" at bounding box center [833, 212] width 221 height 22
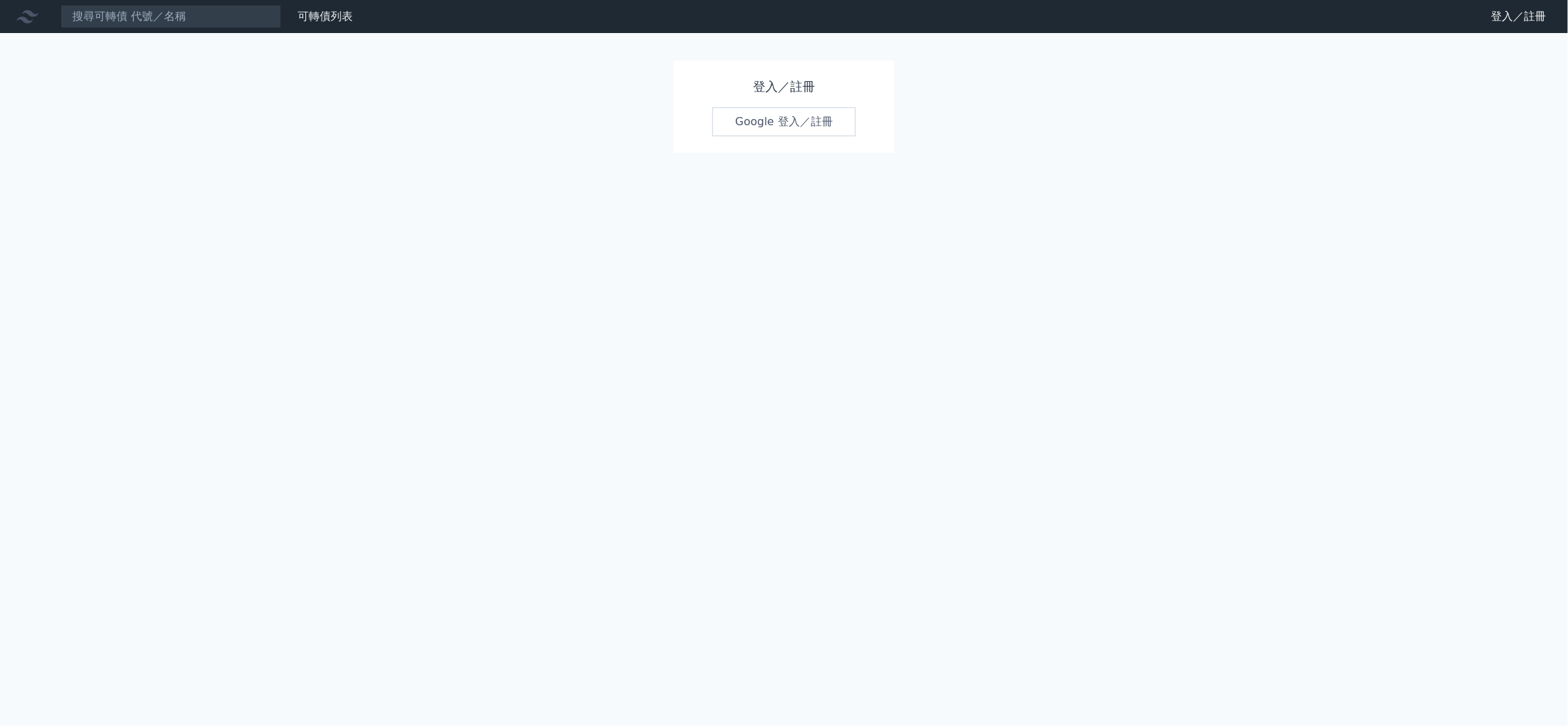
click at [760, 118] on link "Google 登入／註冊" at bounding box center [783, 122] width 144 height 29
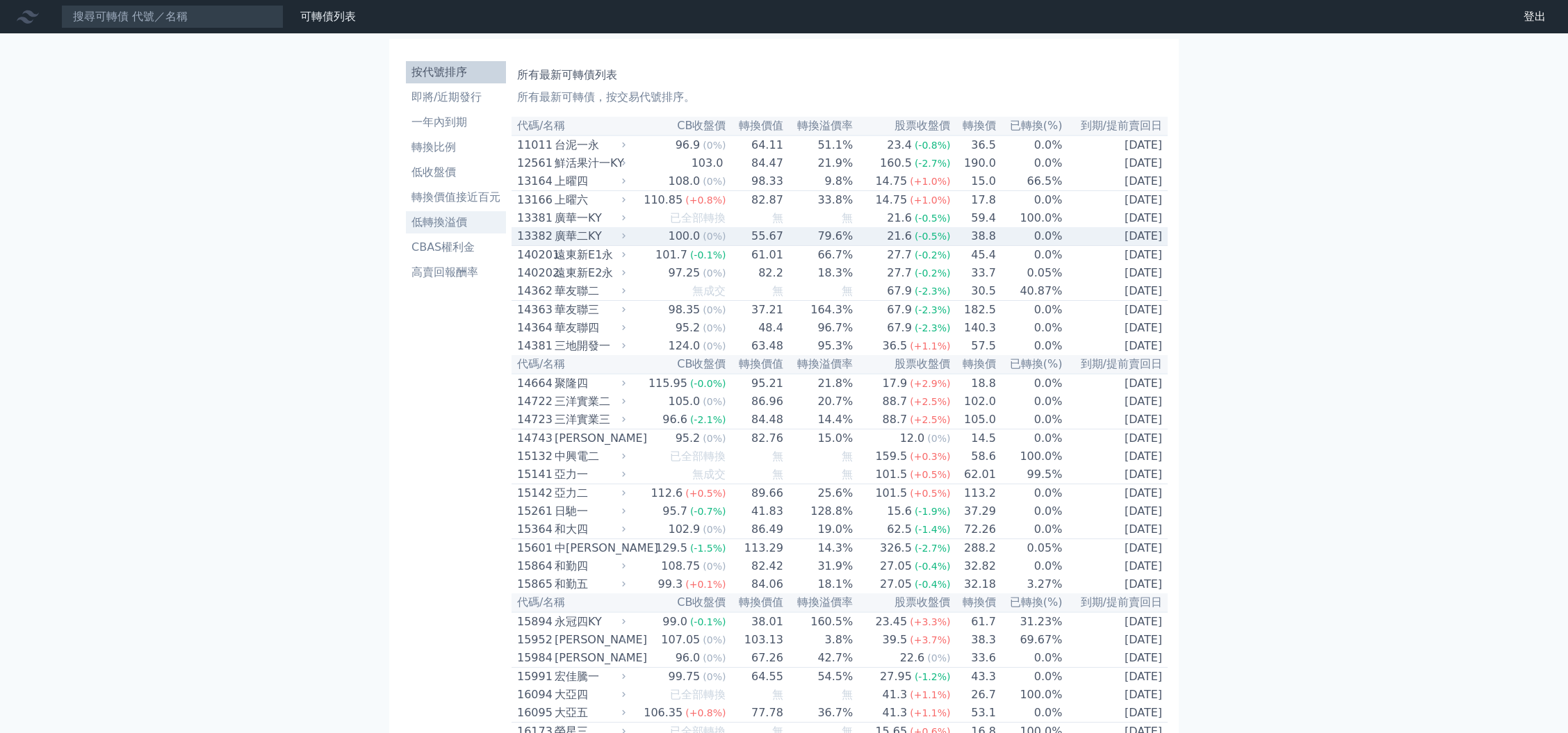
click at [437, 214] on li "低轉換溢價" at bounding box center [456, 222] width 100 height 17
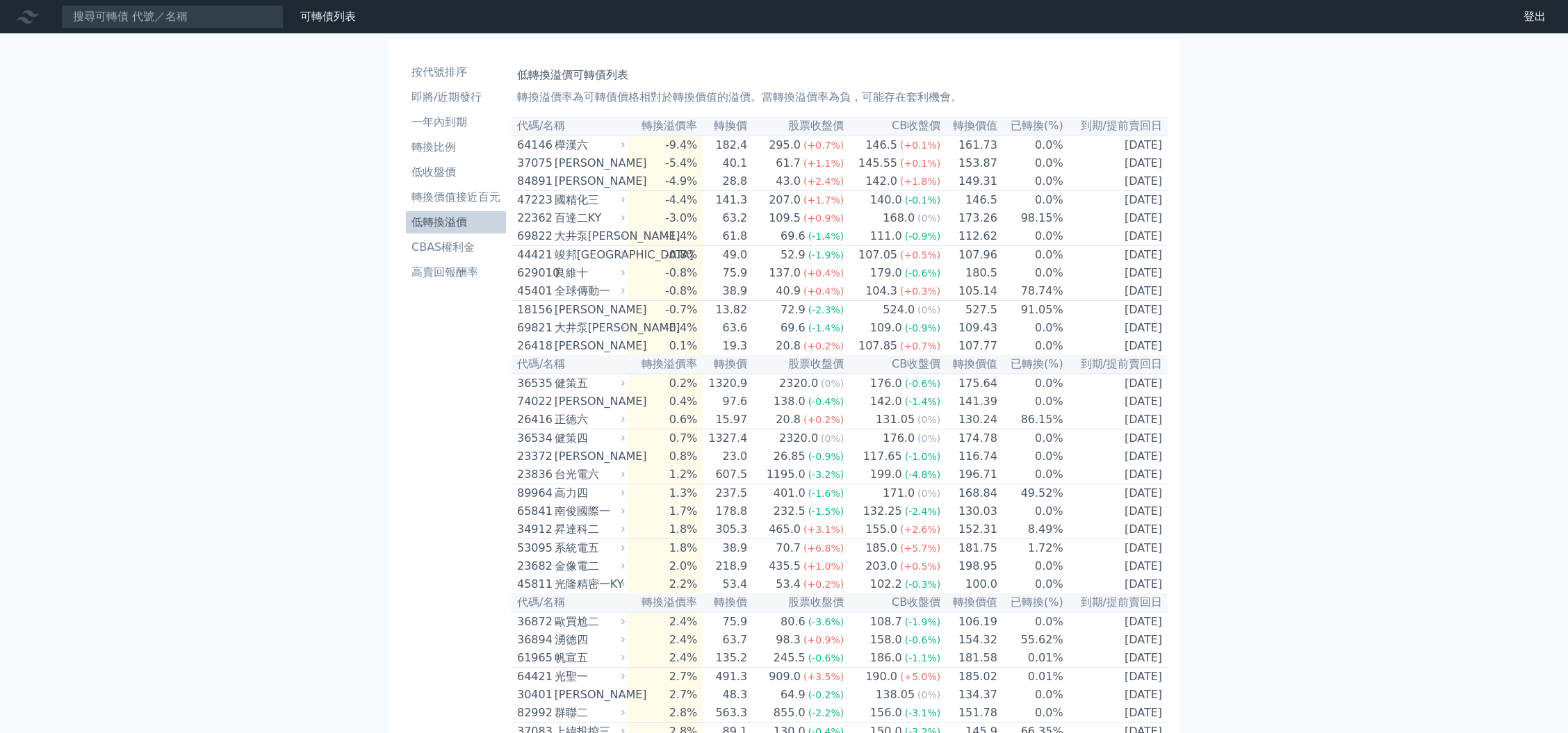
click at [455, 220] on li "低轉換溢價" at bounding box center [456, 222] width 100 height 17
click at [849, 411] on td "142.0 (-1.4%)" at bounding box center [892, 401] width 96 height 18
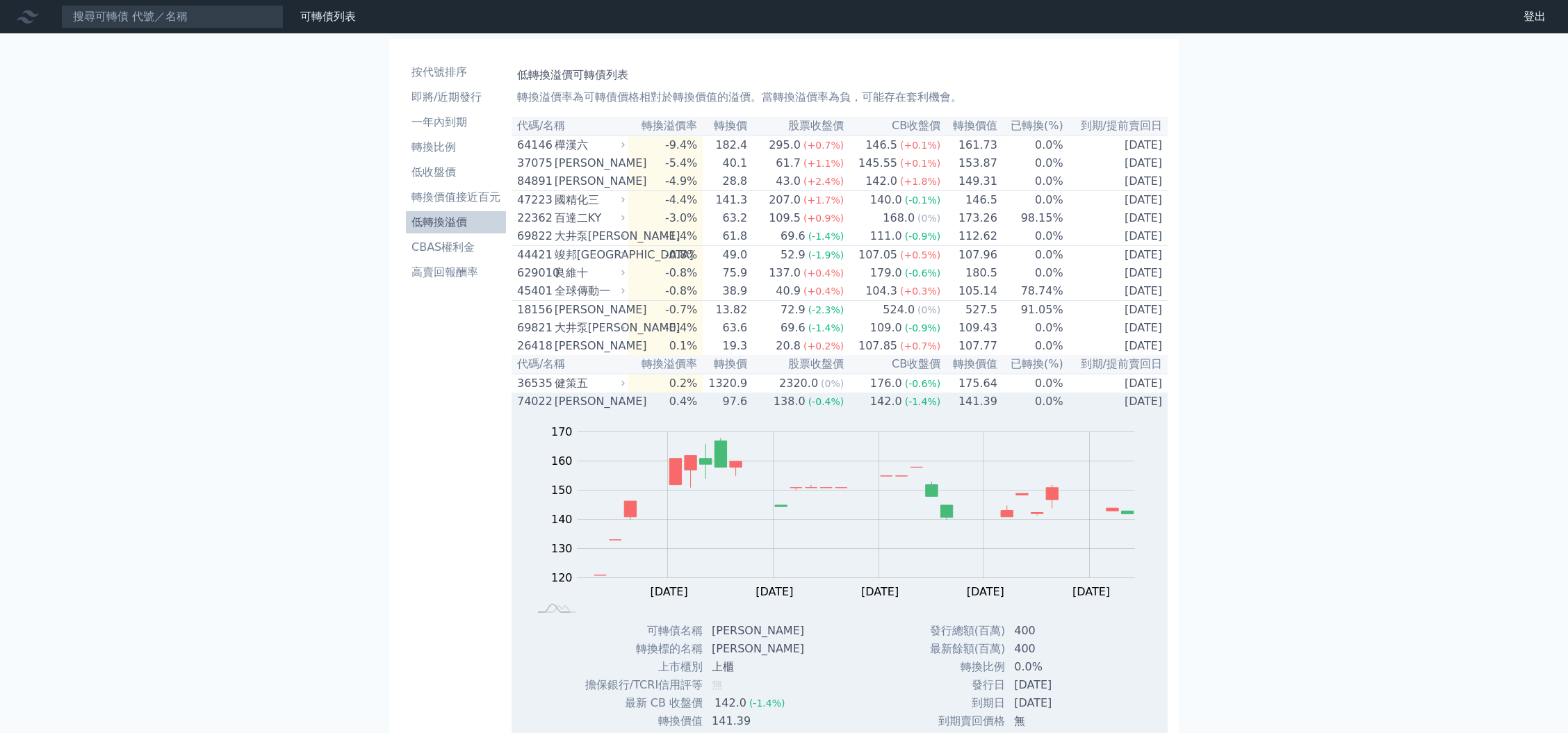
click at [849, 411] on td "142.0 (-1.4%)" at bounding box center [892, 401] width 96 height 18
